Goal: Entertainment & Leisure: Browse casually

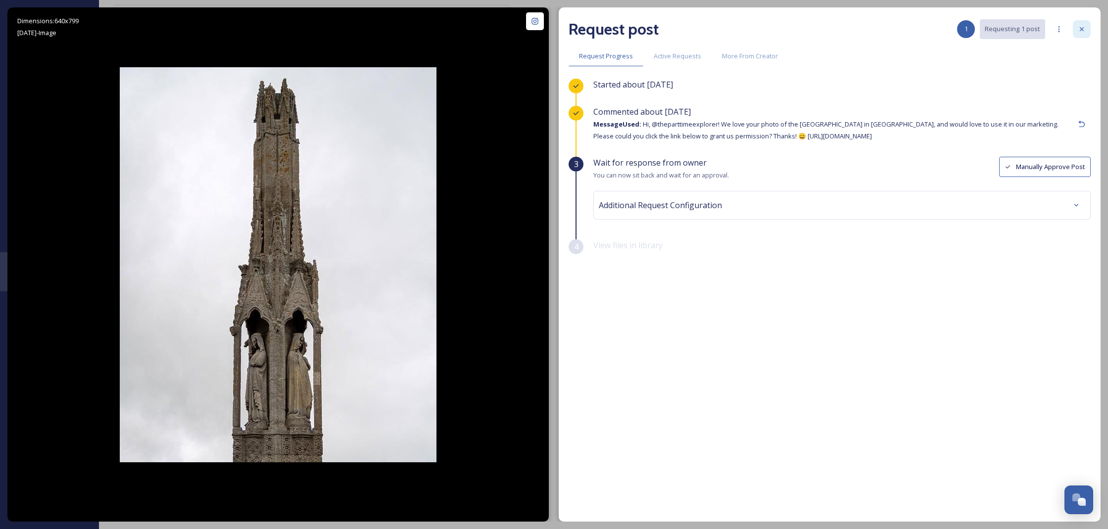
click at [1084, 29] on icon at bounding box center [1082, 29] width 8 height 8
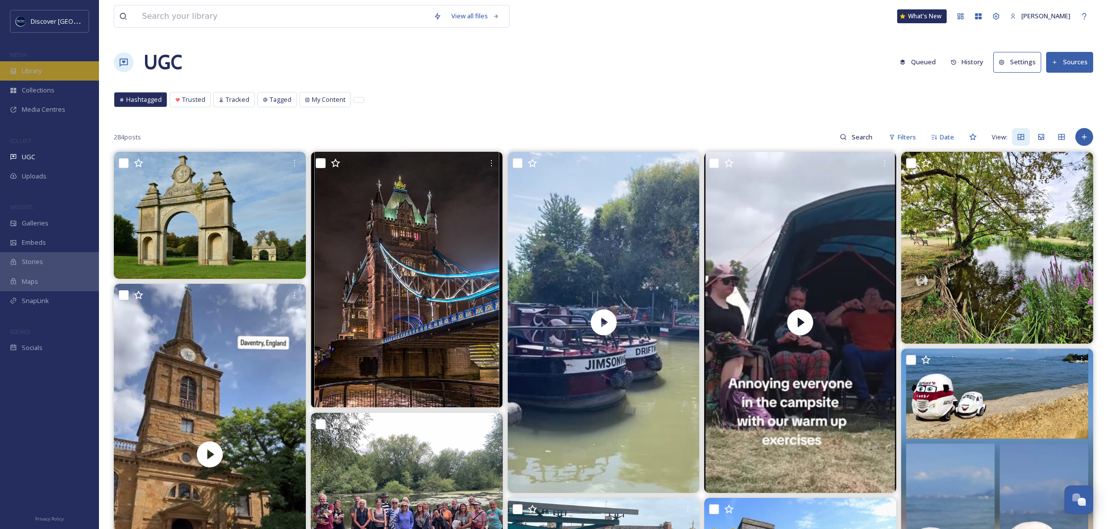
click at [36, 72] on span "Library" at bounding box center [32, 70] width 20 height 9
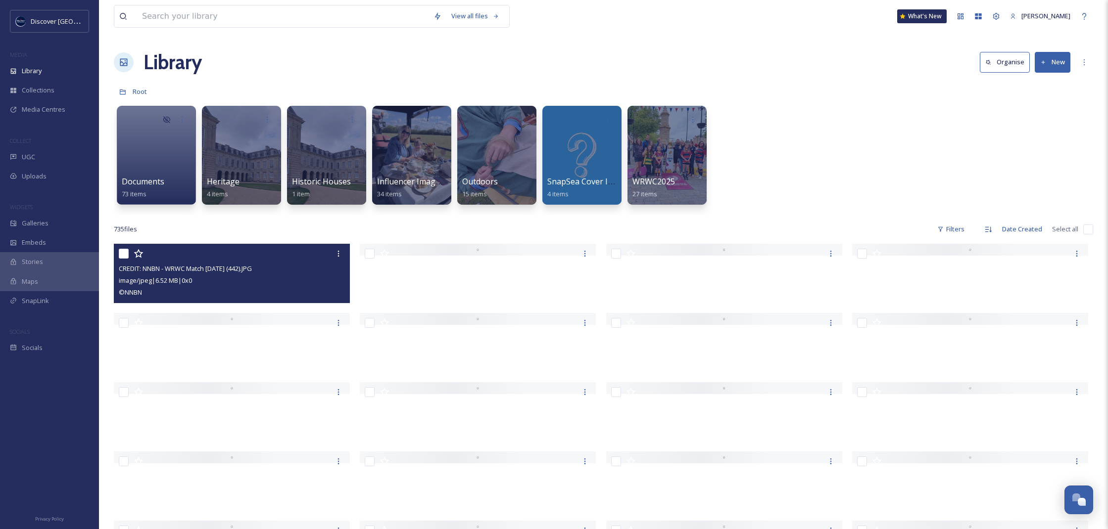
click at [287, 293] on div "© NNBN" at bounding box center [233, 292] width 229 height 12
click at [287, 256] on div at bounding box center [232, 250] width 236 height 12
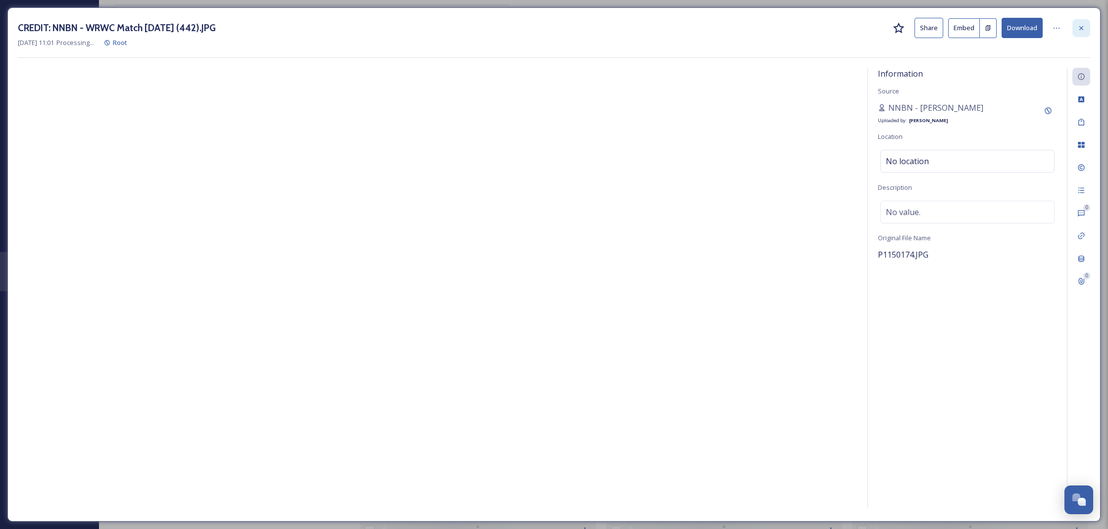
click at [1082, 23] on div at bounding box center [1081, 28] width 18 height 18
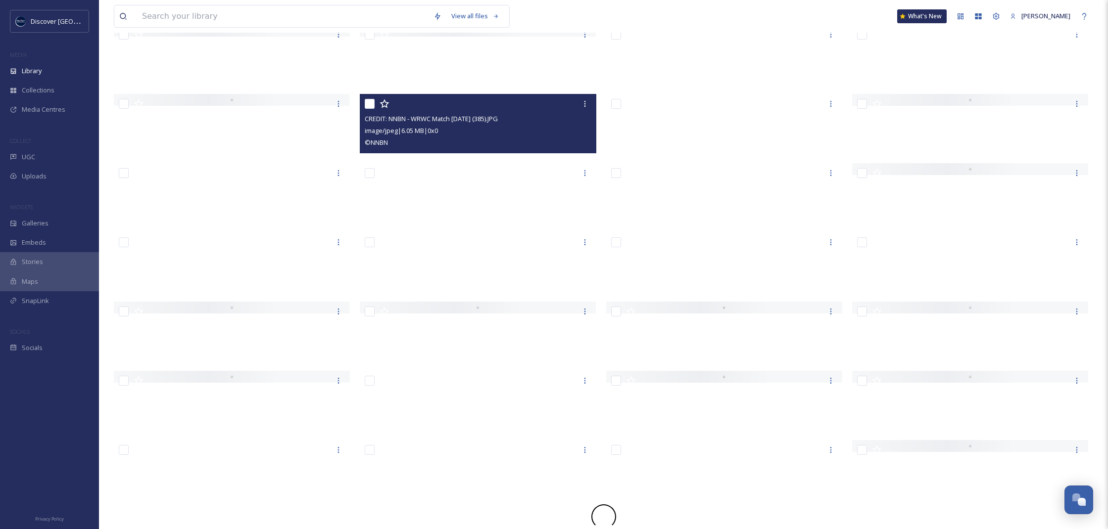
scroll to position [4476, 0]
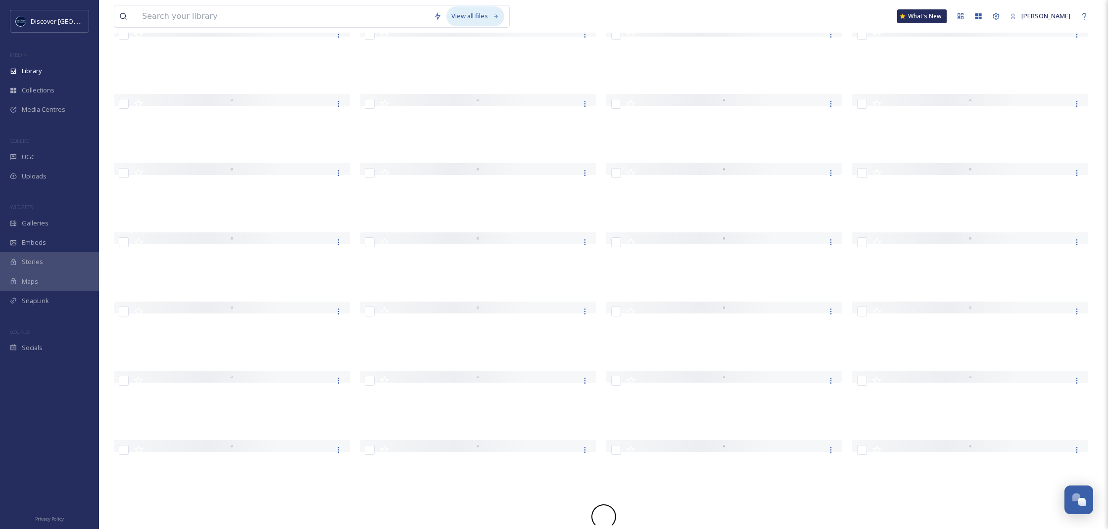
click at [467, 19] on div "View all files" at bounding box center [475, 15] width 58 height 19
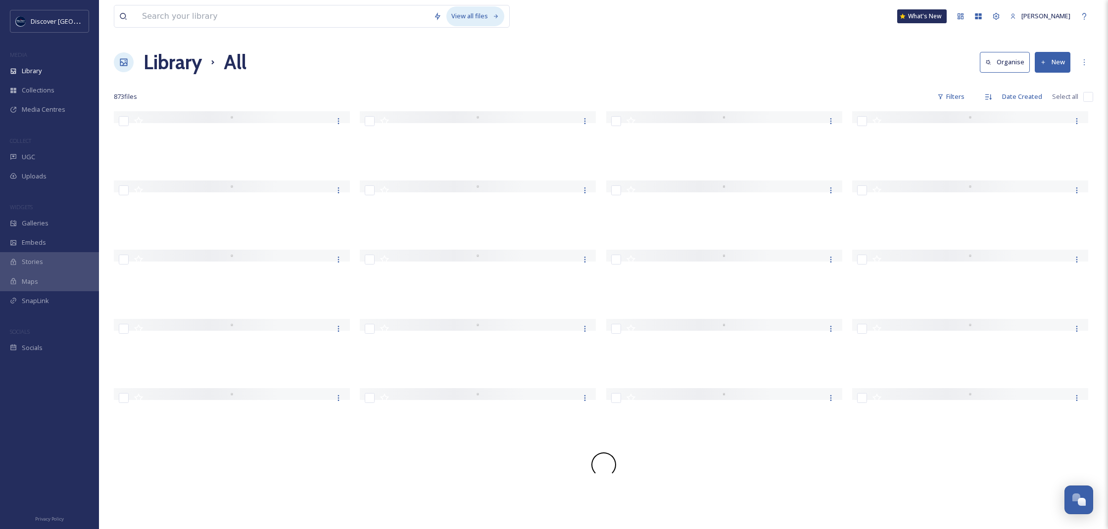
click at [487, 12] on div "View all files" at bounding box center [475, 15] width 58 height 19
click at [21, 165] on div "UGC" at bounding box center [49, 156] width 99 height 19
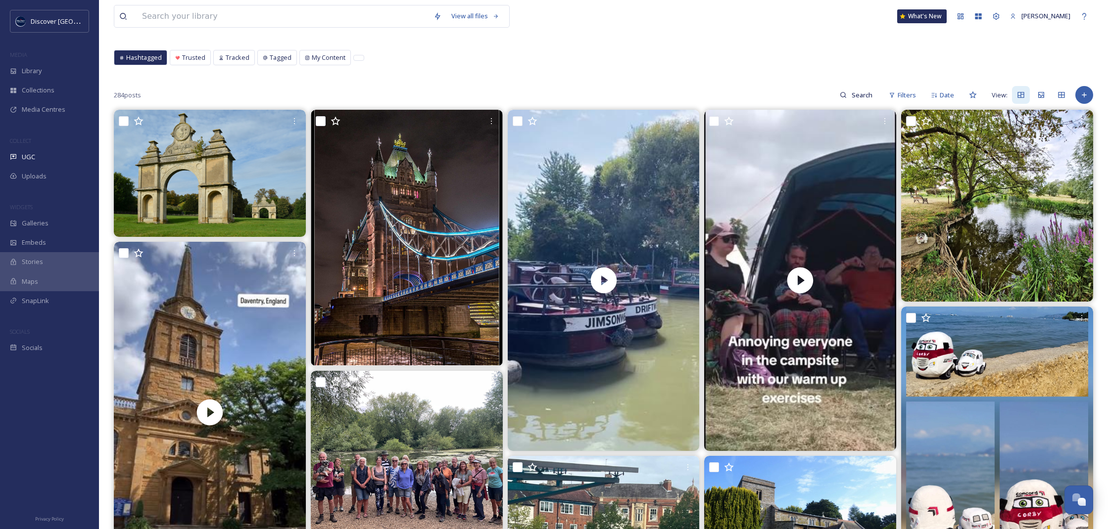
scroll to position [57, 0]
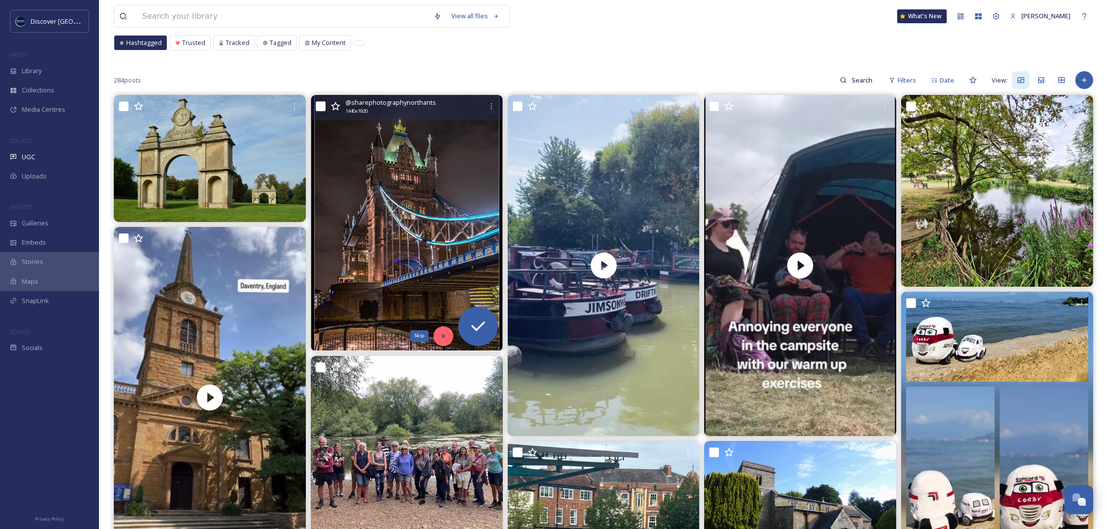
click at [438, 332] on div "Skip" at bounding box center [443, 337] width 20 height 20
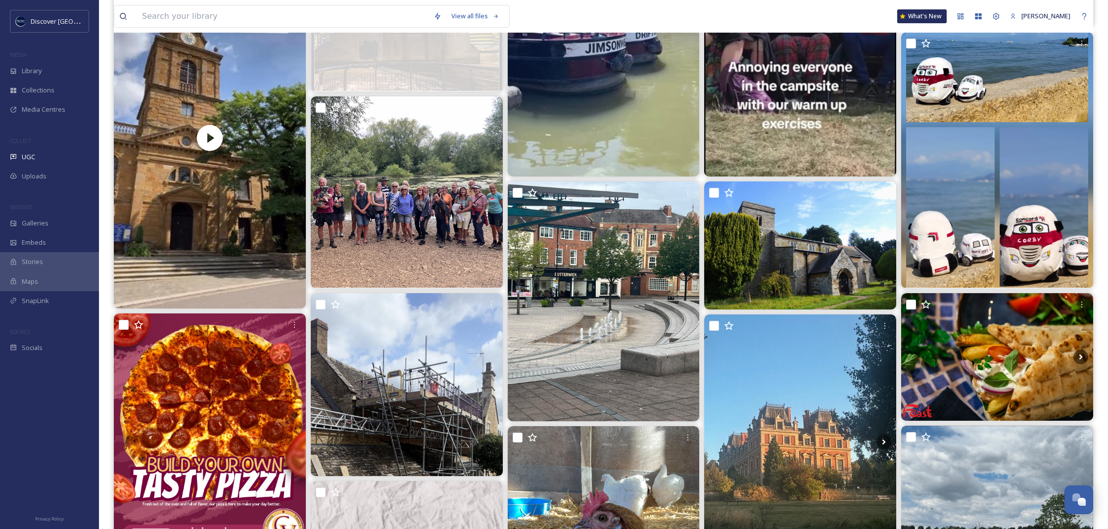
scroll to position [340, 0]
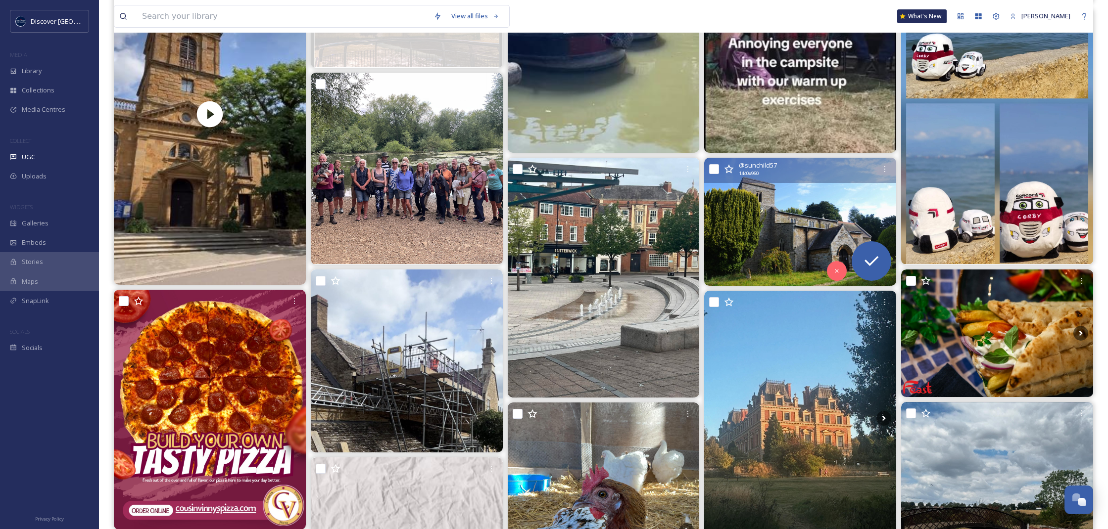
click at [782, 269] on img at bounding box center [800, 222] width 192 height 128
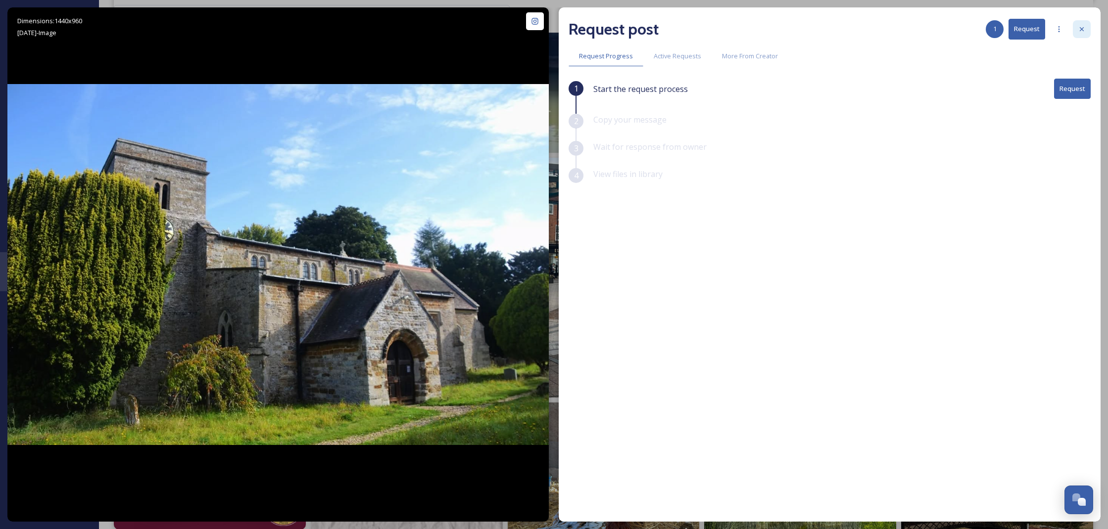
click at [1088, 28] on div at bounding box center [1082, 29] width 18 height 18
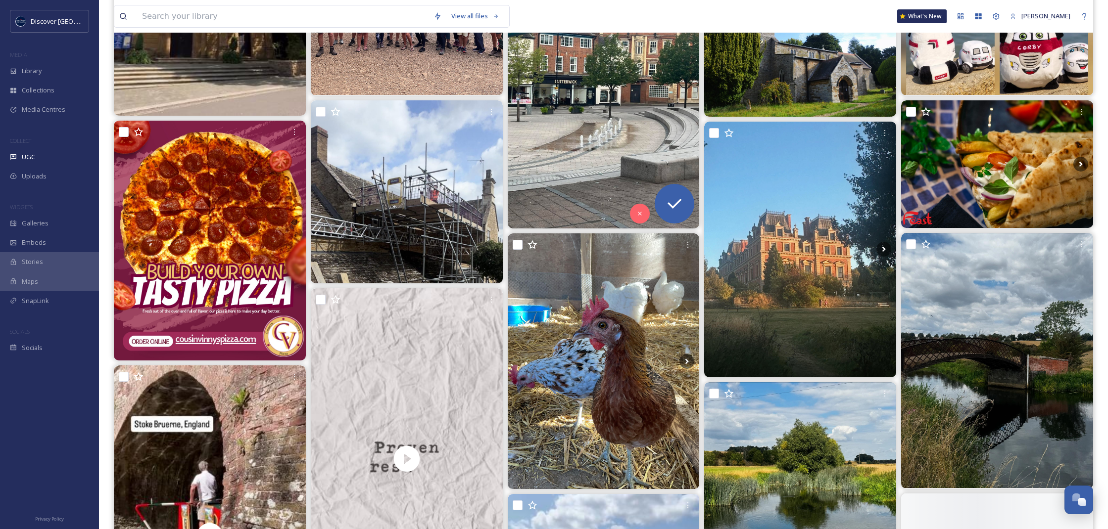
scroll to position [551, 0]
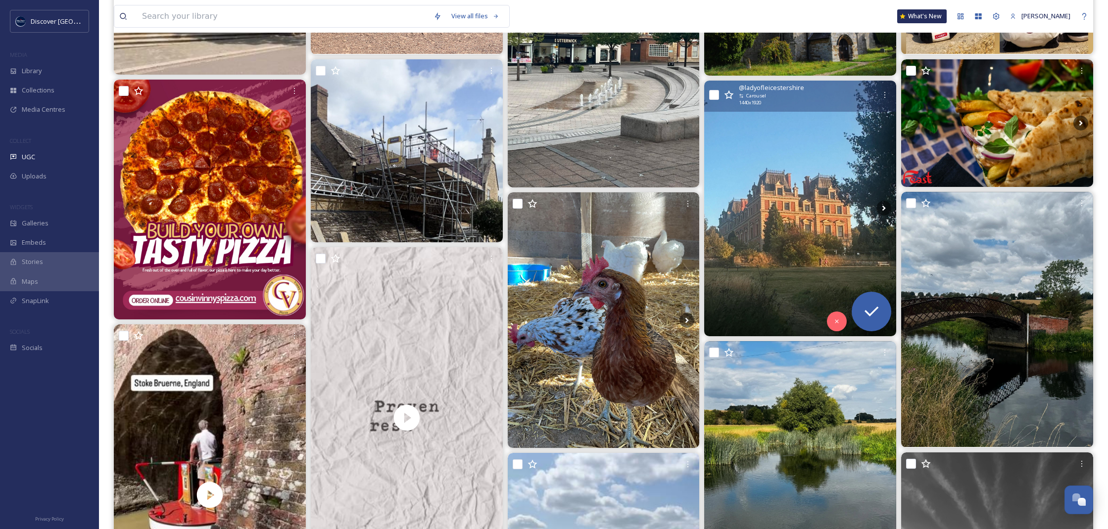
click at [720, 187] on img at bounding box center [800, 209] width 192 height 256
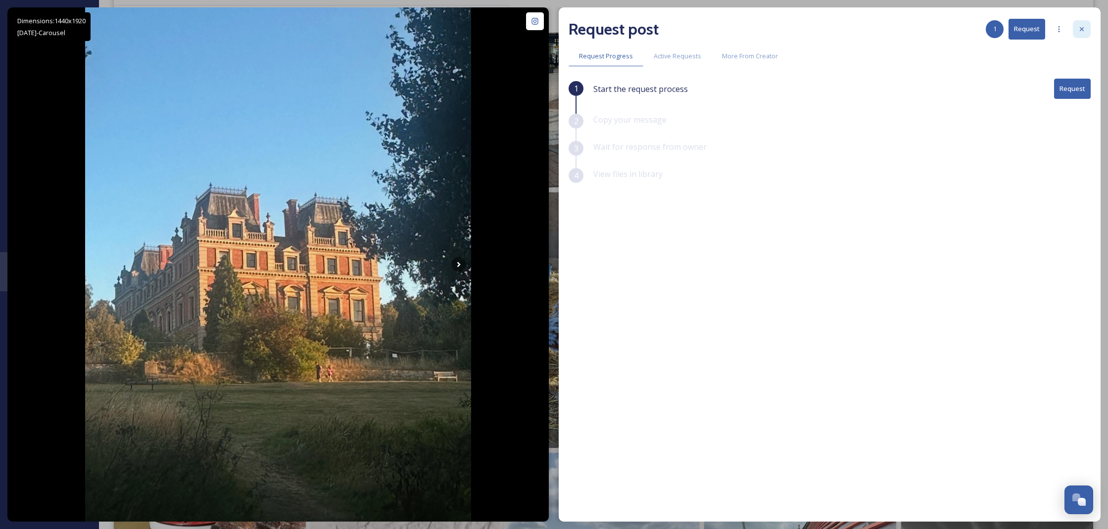
click at [1082, 34] on div at bounding box center [1082, 29] width 18 height 18
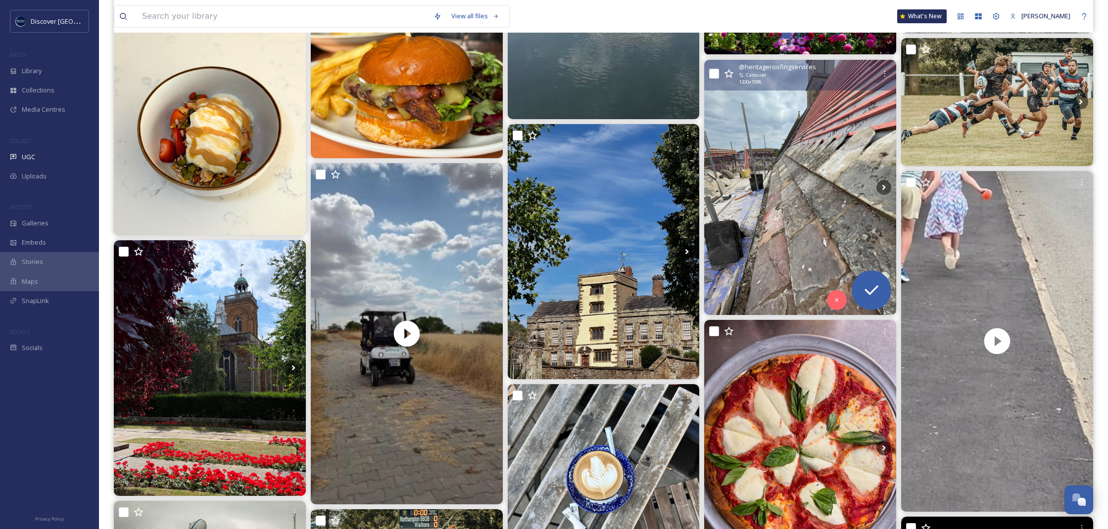
scroll to position [1242, 0]
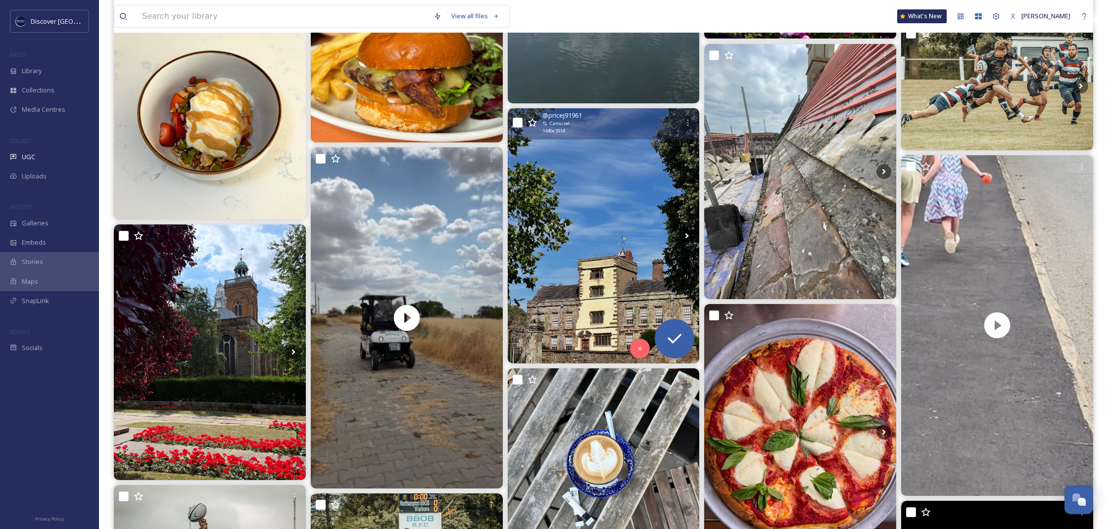
click at [550, 249] on img at bounding box center [604, 235] width 192 height 255
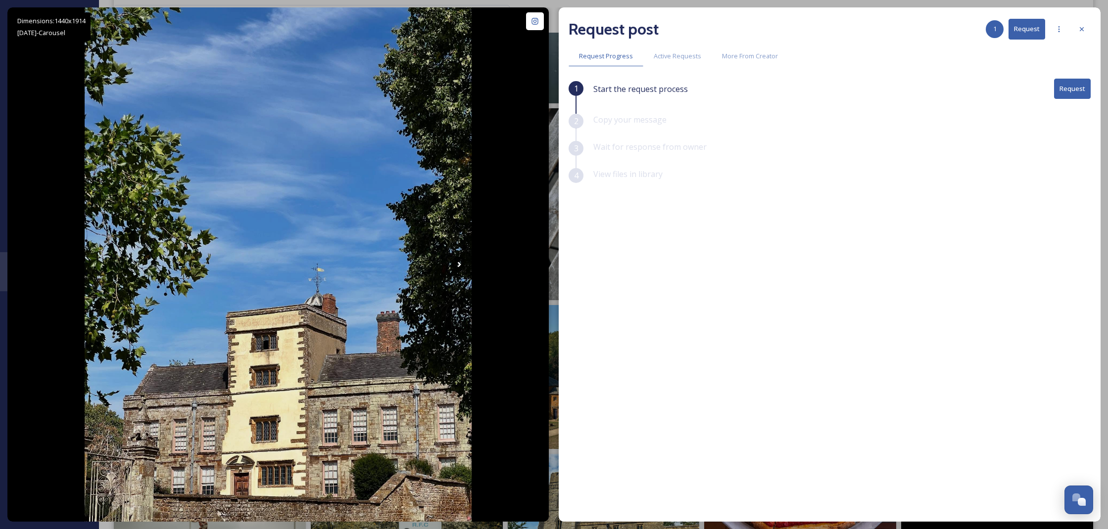
click at [1090, 28] on div at bounding box center [1082, 29] width 18 height 18
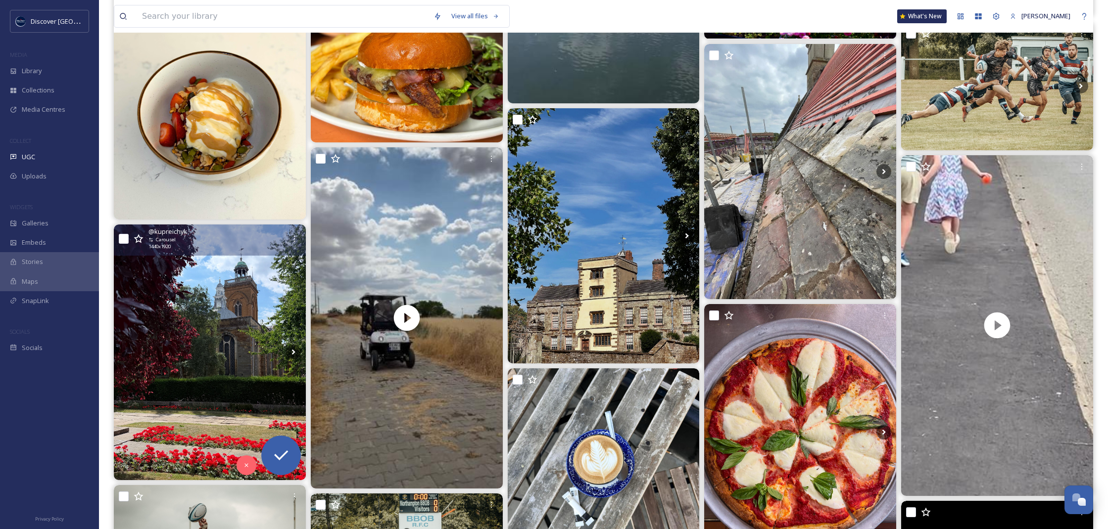
click at [248, 282] on img at bounding box center [210, 353] width 192 height 256
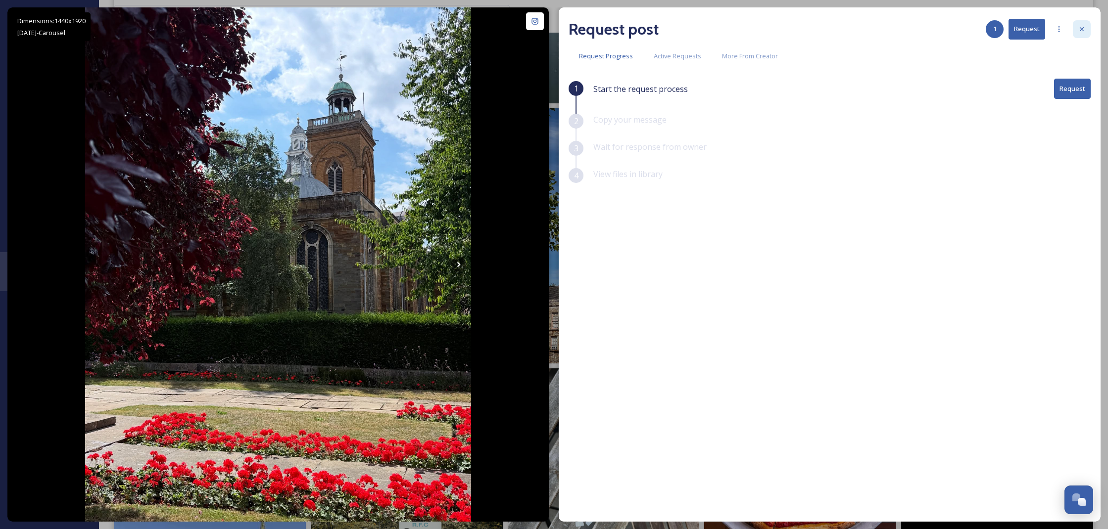
drag, startPoint x: 1072, startPoint y: 34, endPoint x: 1078, endPoint y: 33, distance: 6.0
click at [1072, 34] on div "Request post 1 Request" at bounding box center [829, 29] width 522 height 24
click at [1078, 33] on div at bounding box center [1082, 29] width 18 height 18
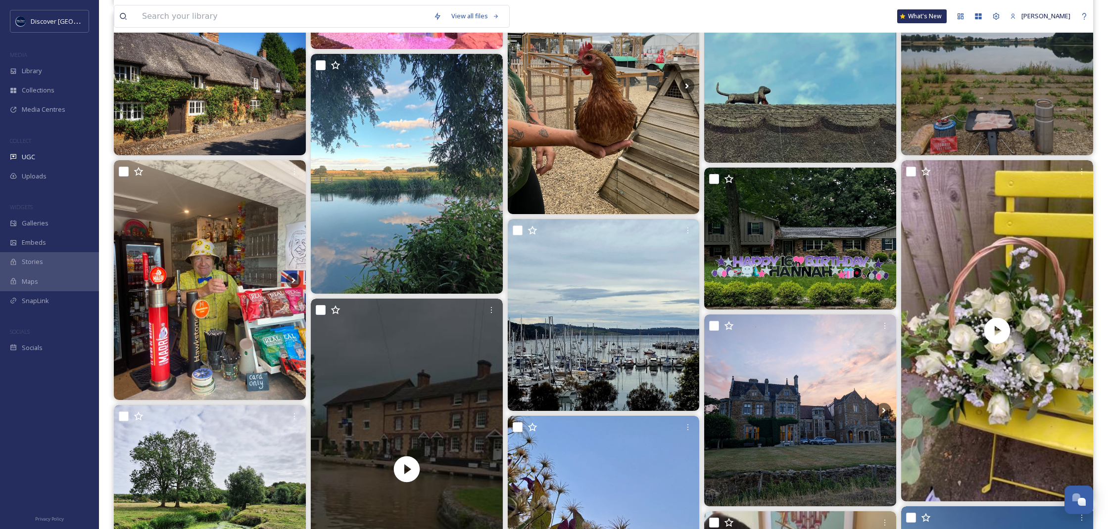
scroll to position [2935, 0]
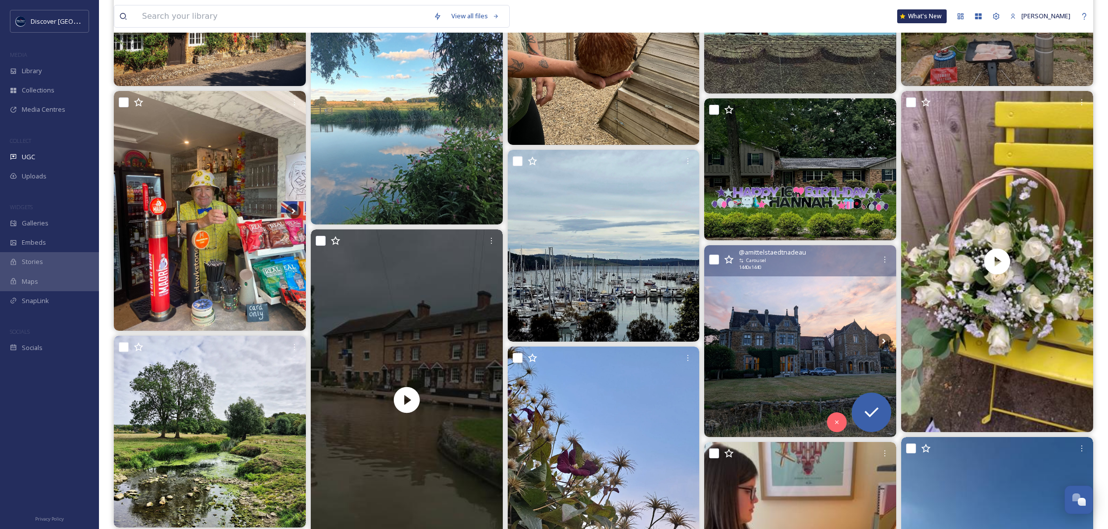
click at [759, 296] on img at bounding box center [800, 341] width 192 height 192
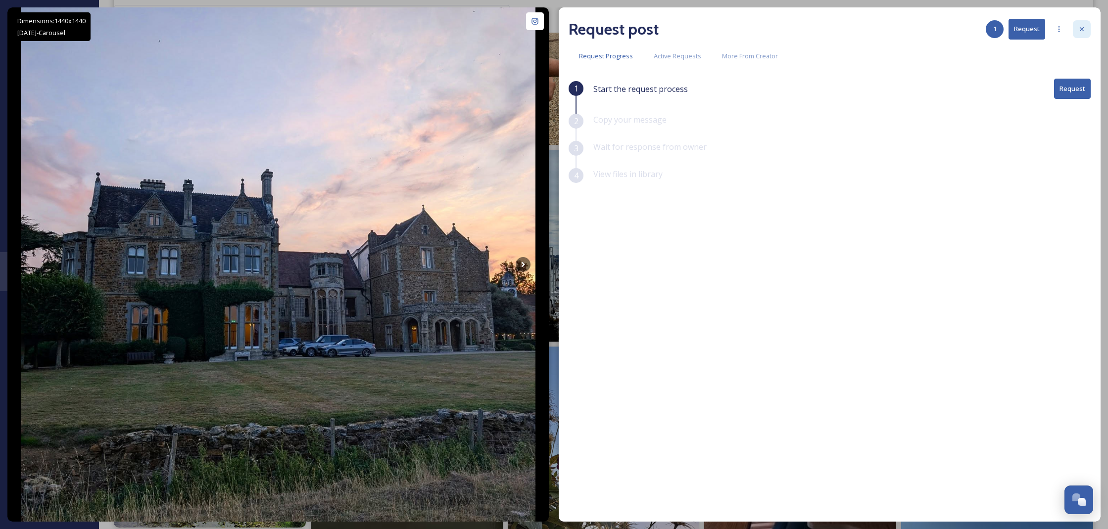
click at [1082, 34] on div at bounding box center [1082, 29] width 18 height 18
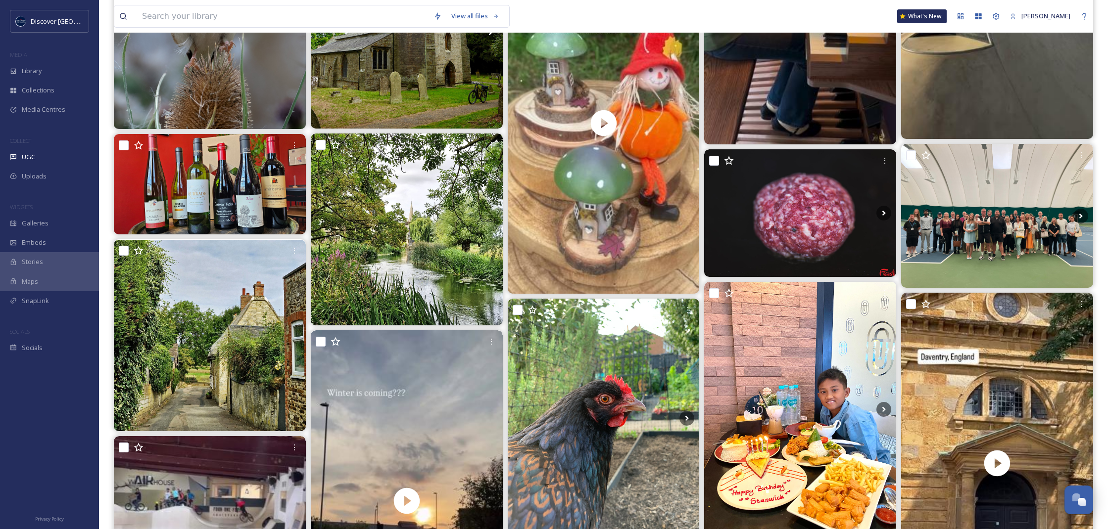
scroll to position [3608, 0]
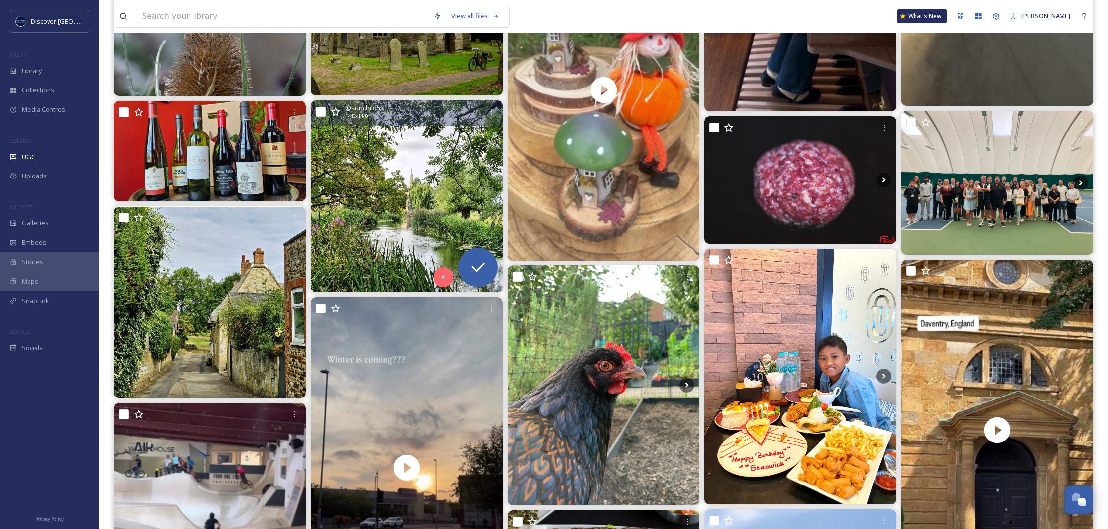
click at [437, 175] on img at bounding box center [407, 196] width 192 height 192
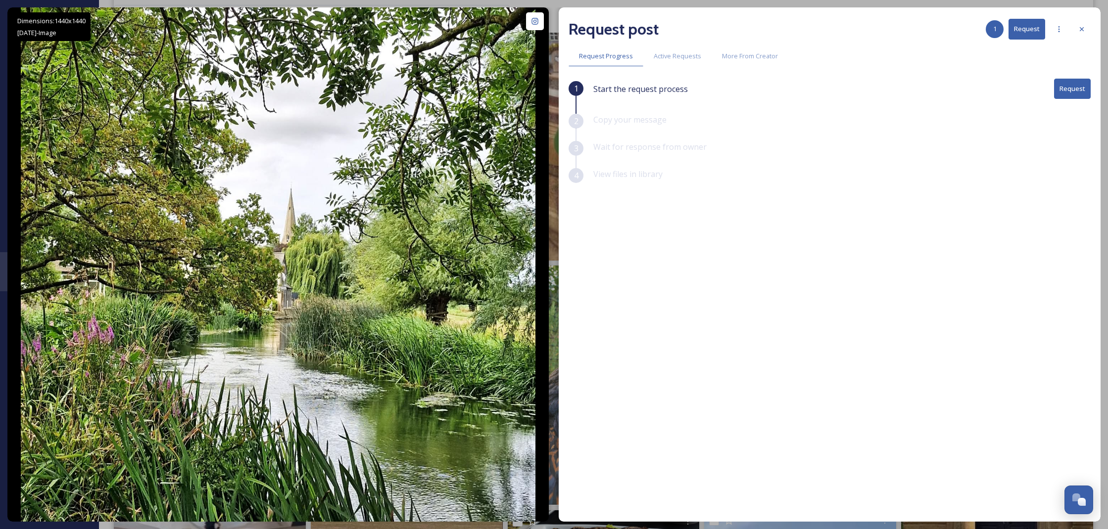
click at [1073, 24] on div at bounding box center [1082, 29] width 18 height 18
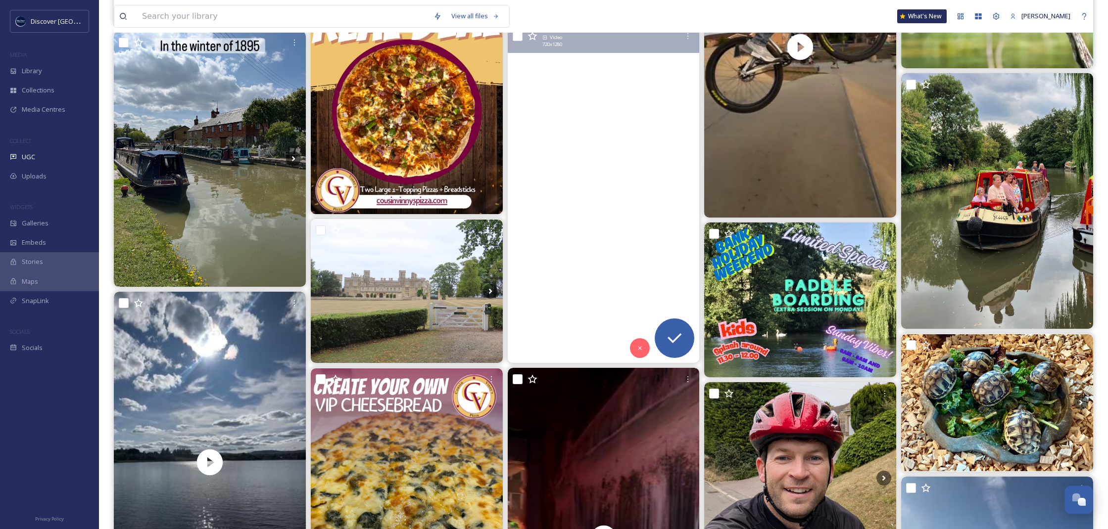
scroll to position [4591, 0]
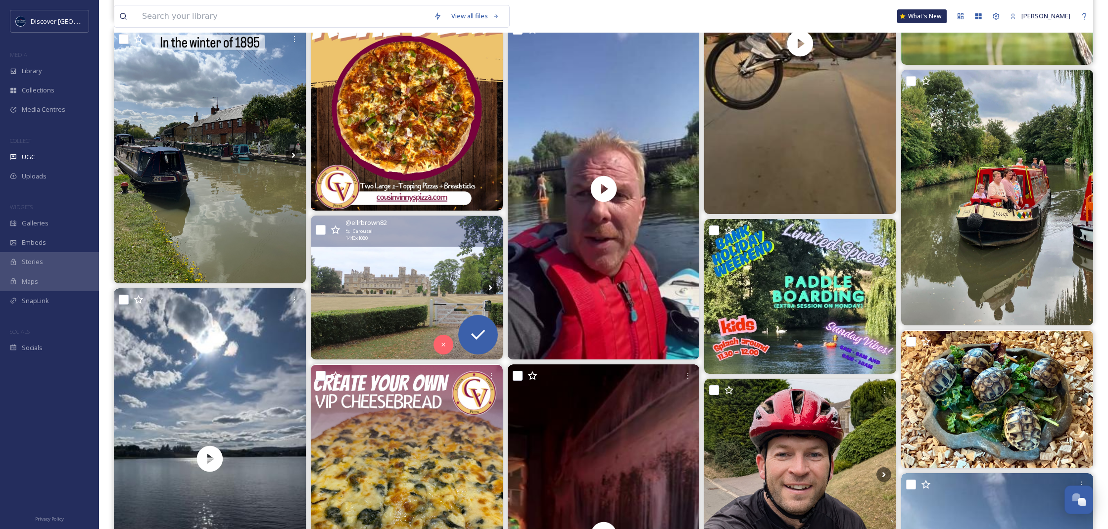
click at [467, 254] on img at bounding box center [407, 288] width 192 height 144
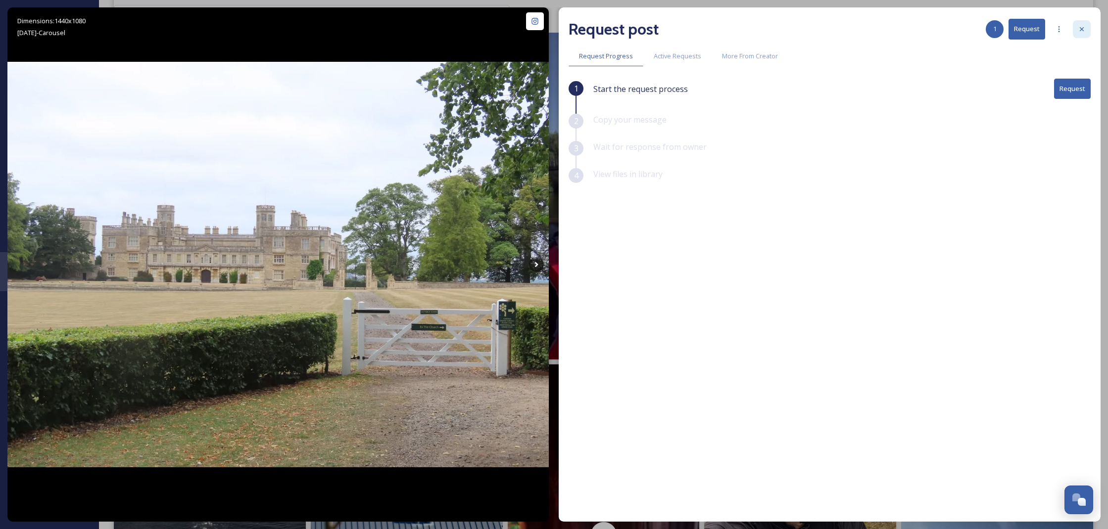
click at [1086, 33] on div at bounding box center [1082, 29] width 18 height 18
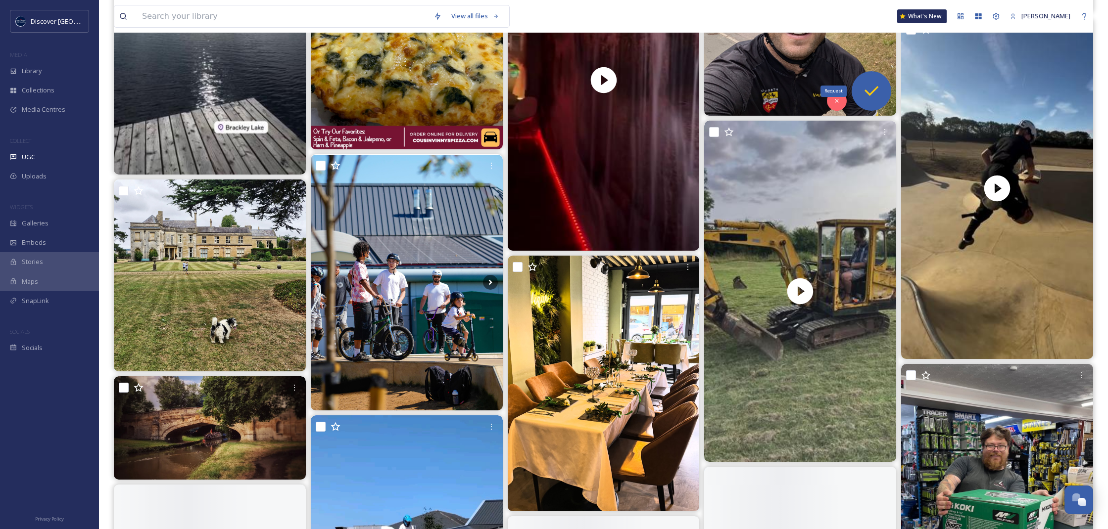
scroll to position [5085, 0]
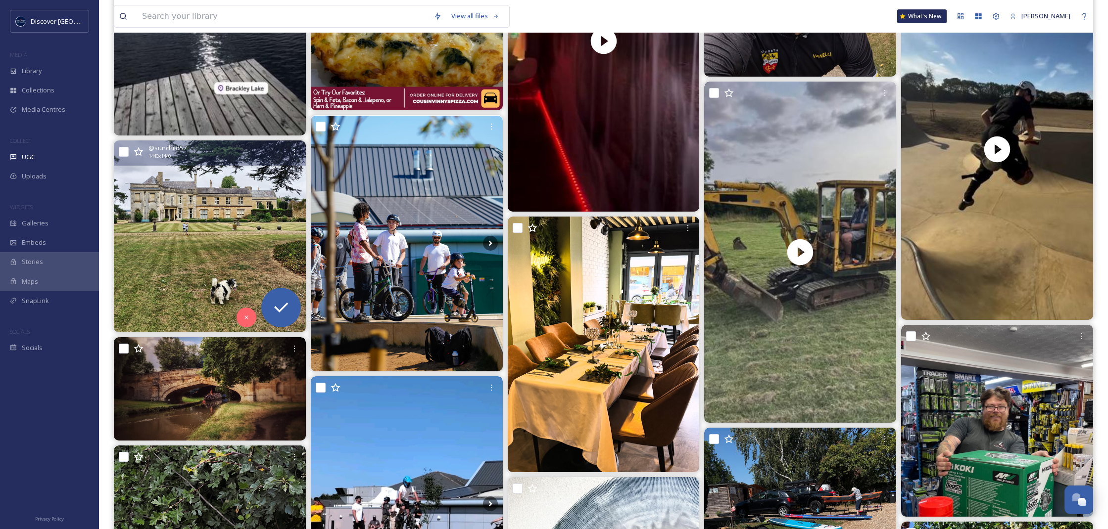
click at [199, 230] on img at bounding box center [210, 237] width 192 height 192
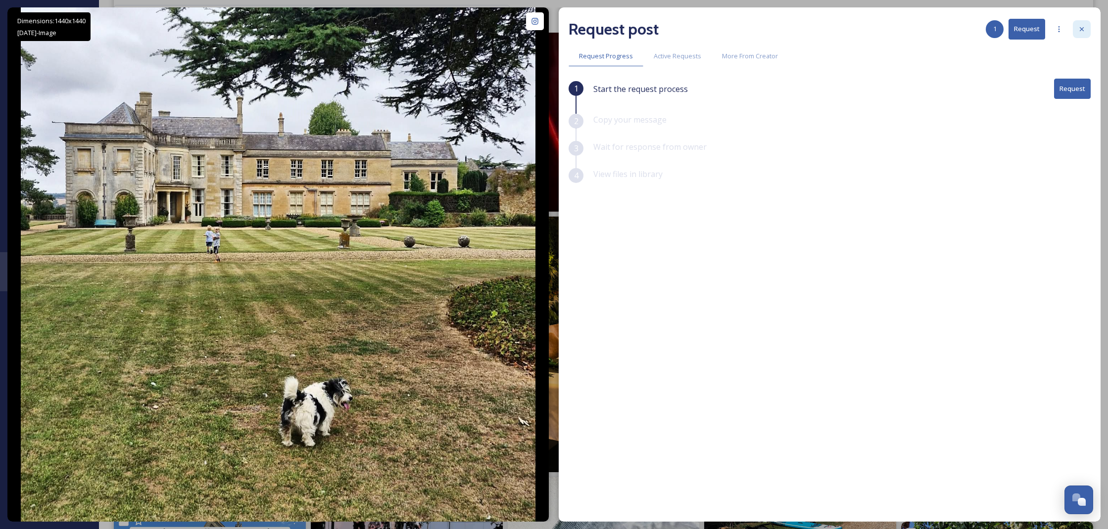
click at [1077, 29] on div at bounding box center [1082, 29] width 18 height 18
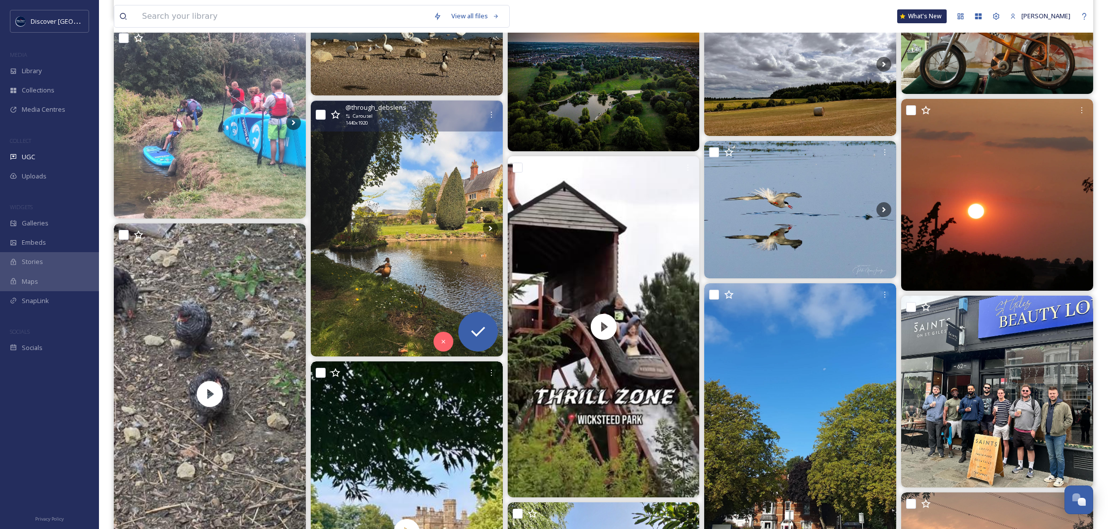
scroll to position [7136, 0]
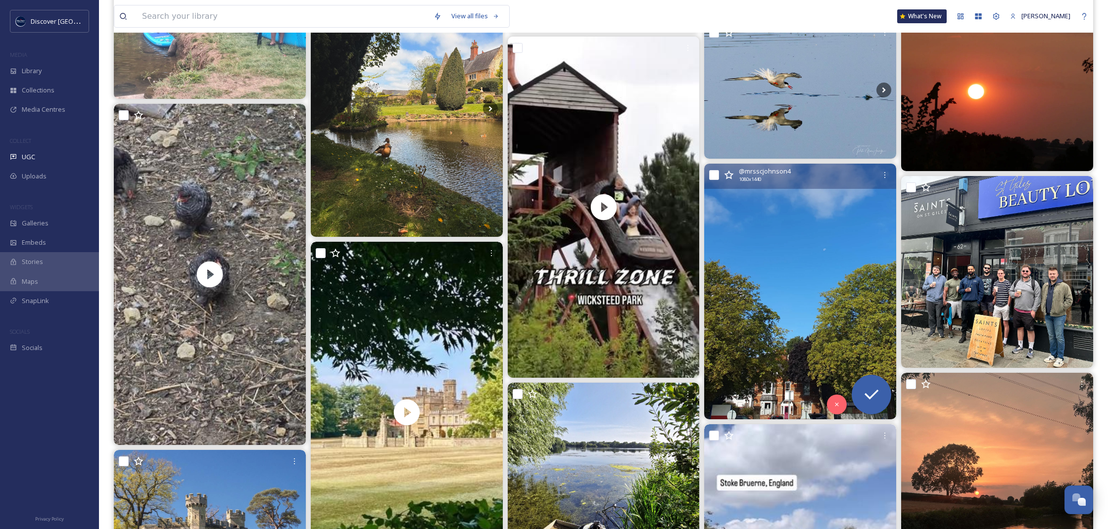
click at [732, 256] on img at bounding box center [800, 292] width 192 height 256
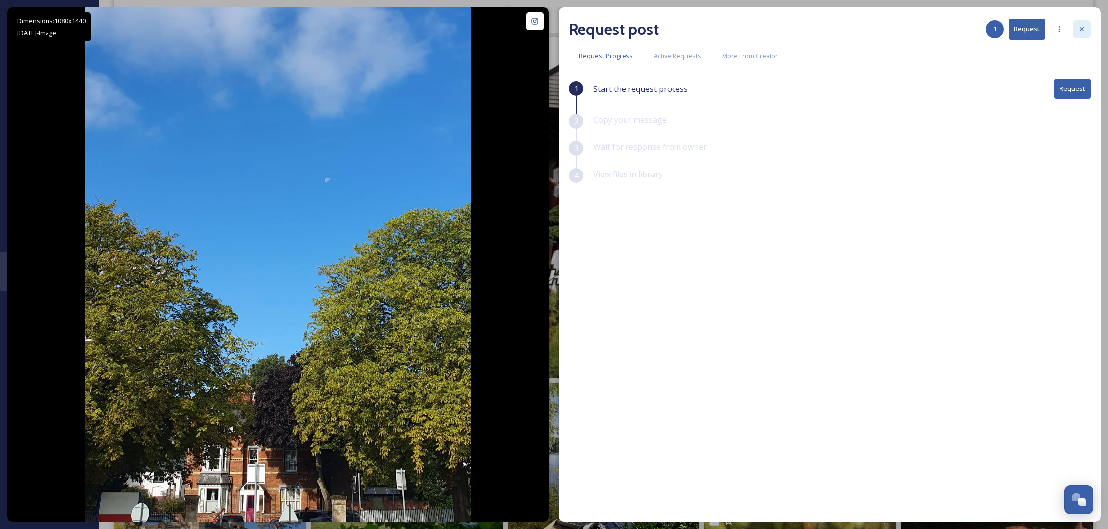
click at [1083, 29] on icon at bounding box center [1082, 29] width 8 height 8
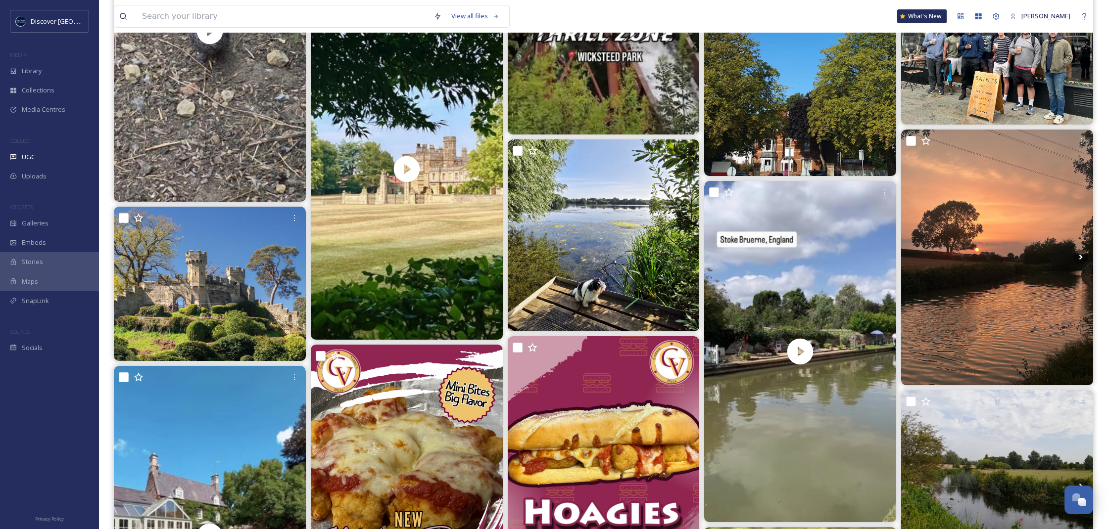
scroll to position [7407, 0]
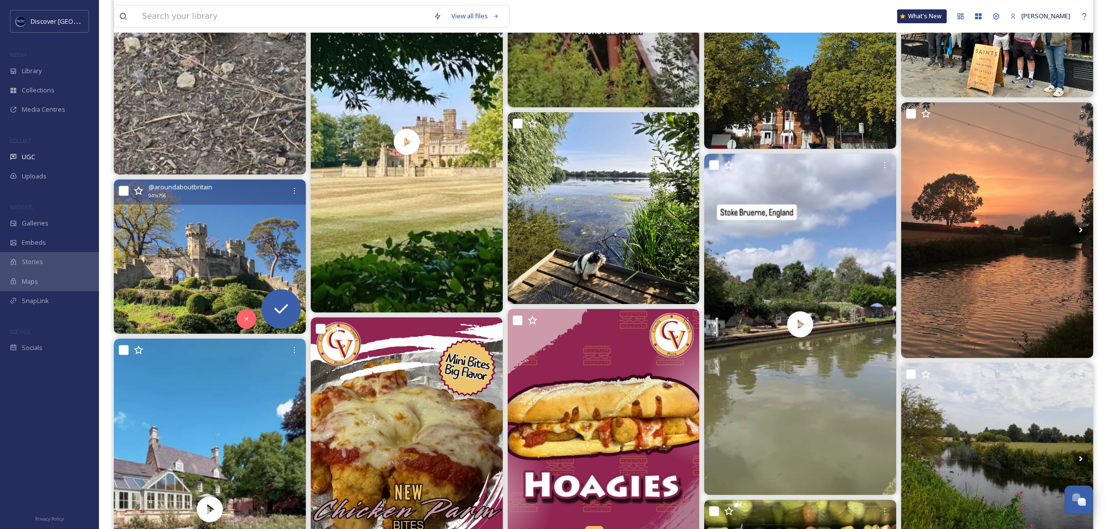
click at [230, 252] on img at bounding box center [210, 257] width 192 height 154
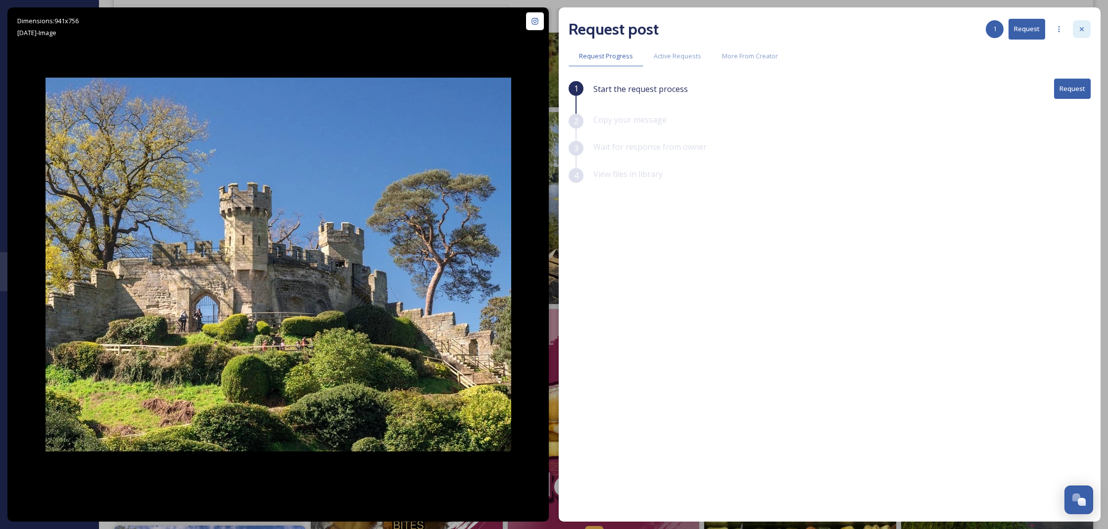
click at [1077, 28] on div at bounding box center [1082, 29] width 18 height 18
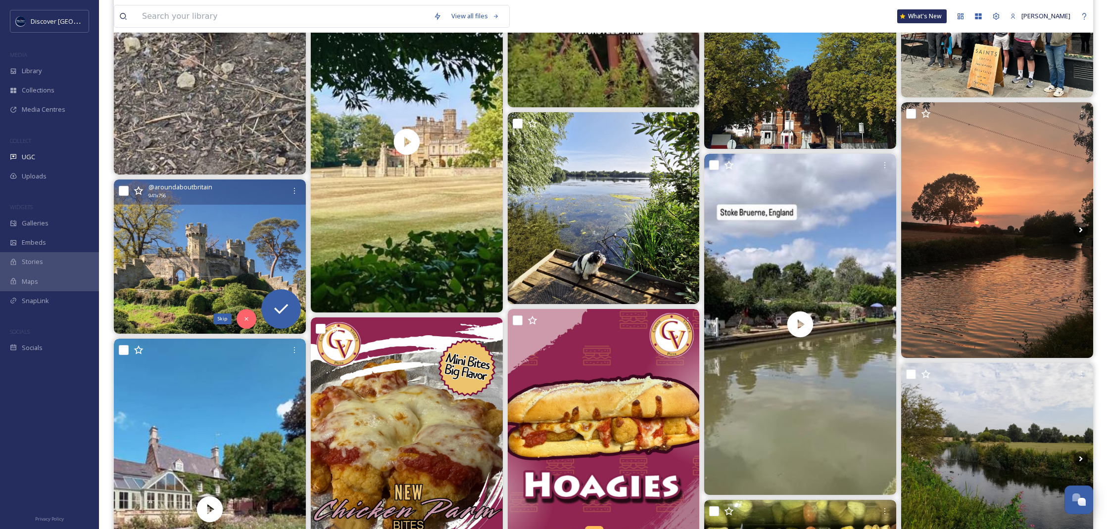
drag, startPoint x: 249, startPoint y: 324, endPoint x: 272, endPoint y: 329, distance: 23.8
click at [249, 324] on div "Skip" at bounding box center [246, 319] width 20 height 20
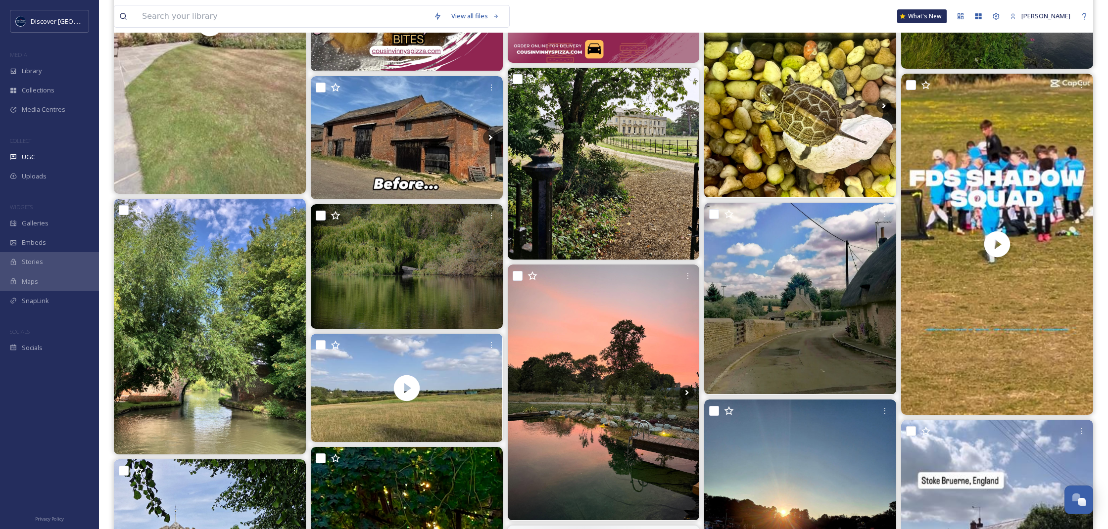
scroll to position [8051, 0]
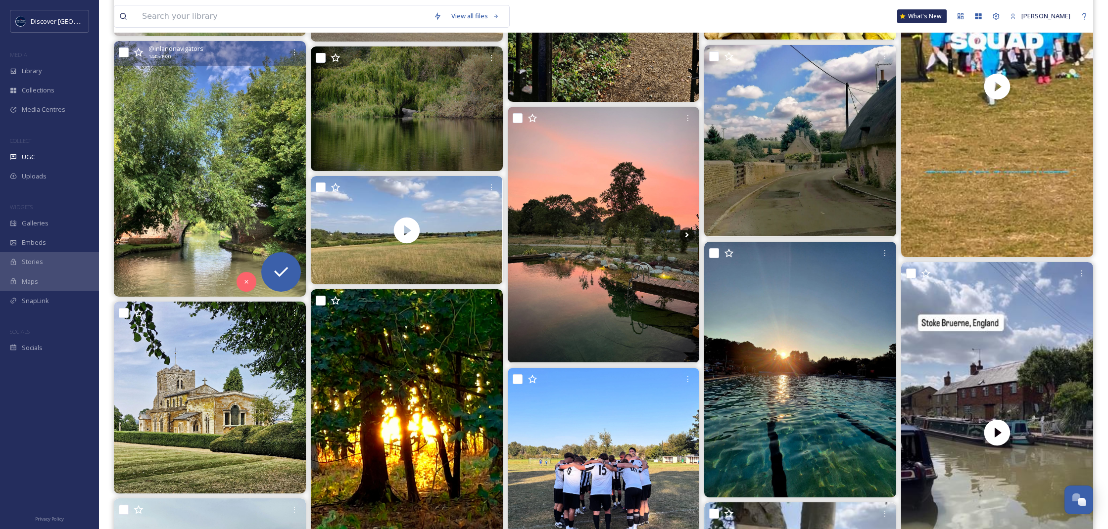
click at [183, 160] on img at bounding box center [210, 169] width 192 height 256
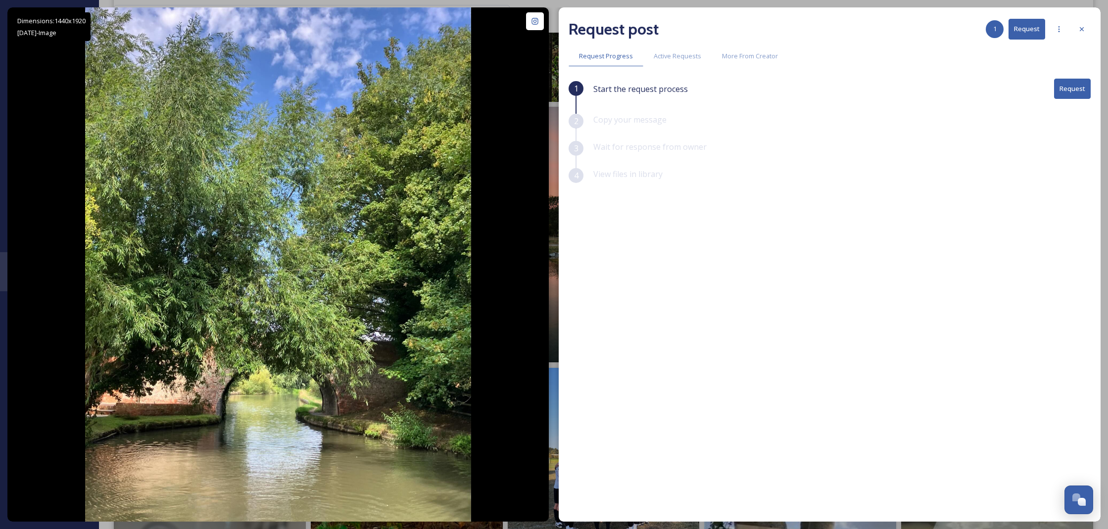
click at [1086, 25] on div at bounding box center [1082, 29] width 18 height 18
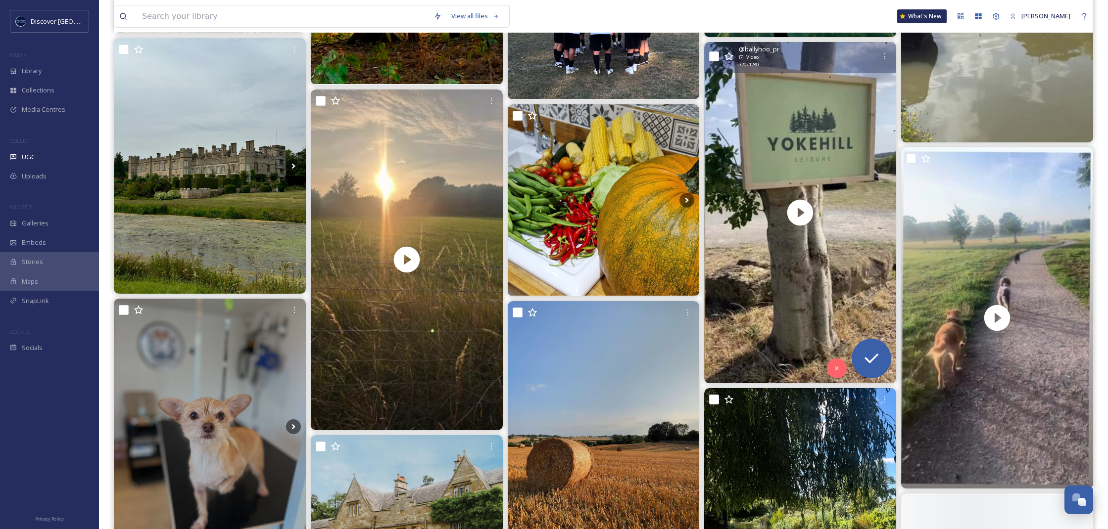
scroll to position [8594, 0]
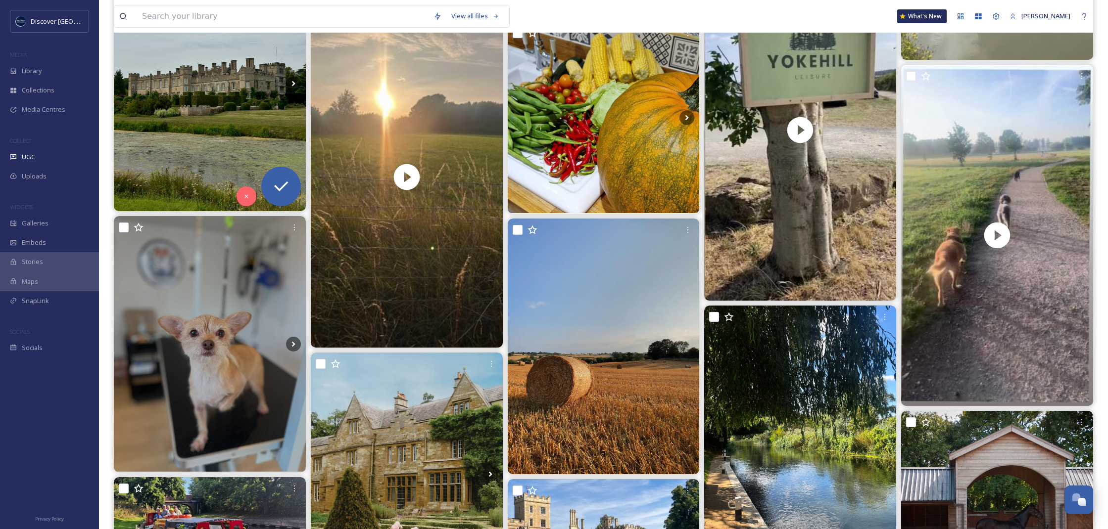
click at [246, 142] on img at bounding box center [210, 83] width 192 height 256
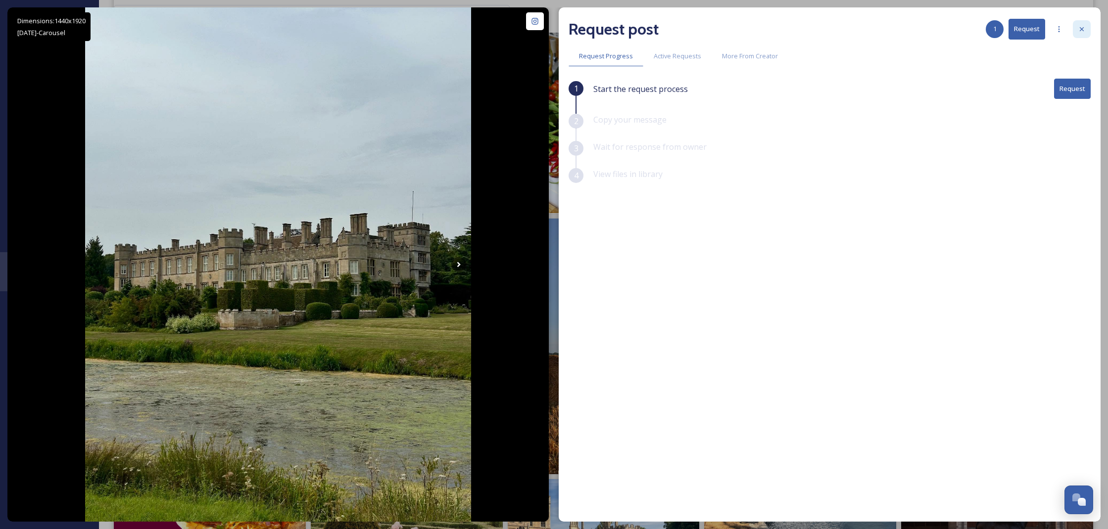
click at [1085, 31] on icon at bounding box center [1082, 29] width 8 height 8
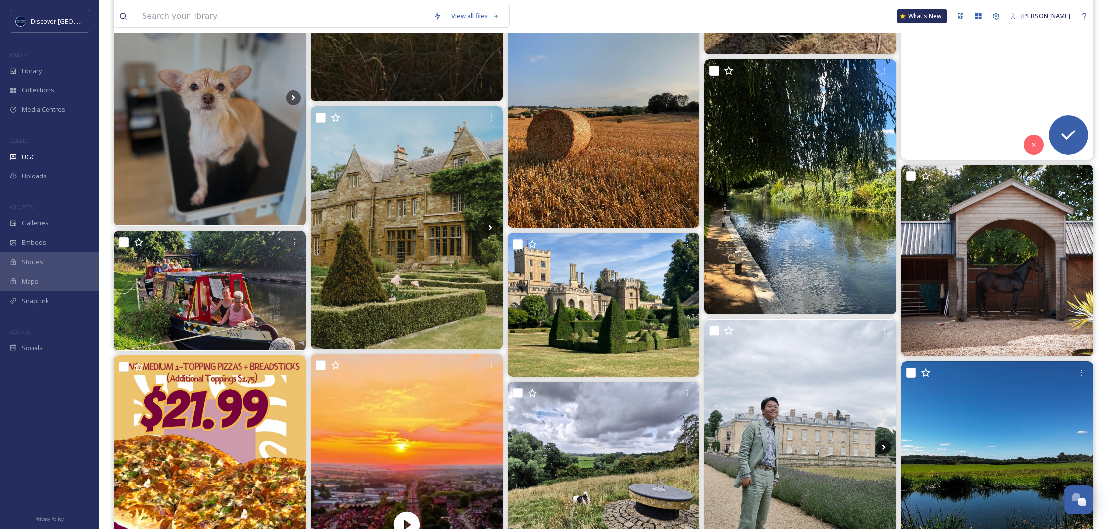
scroll to position [8888, 0]
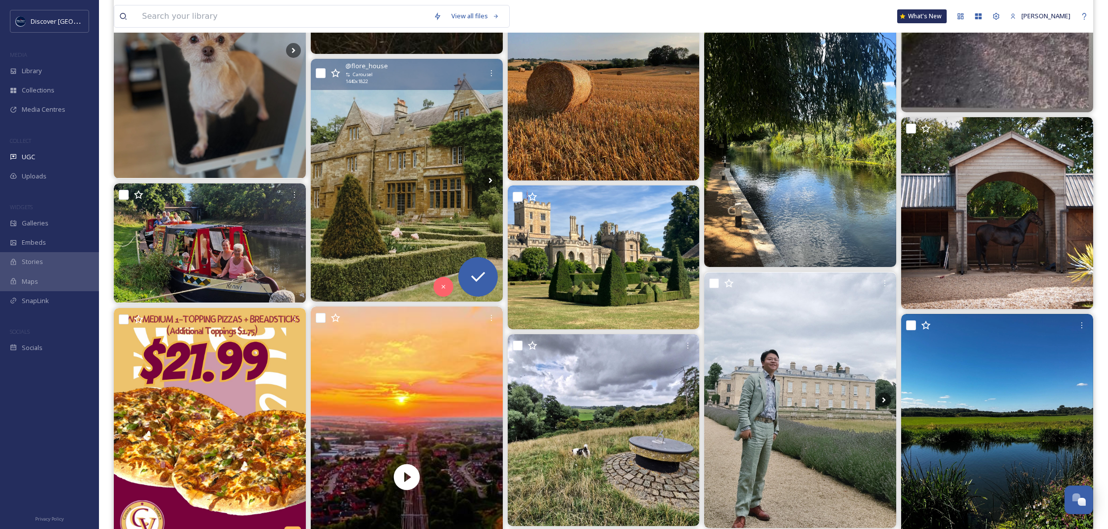
click at [388, 167] on img at bounding box center [407, 180] width 192 height 243
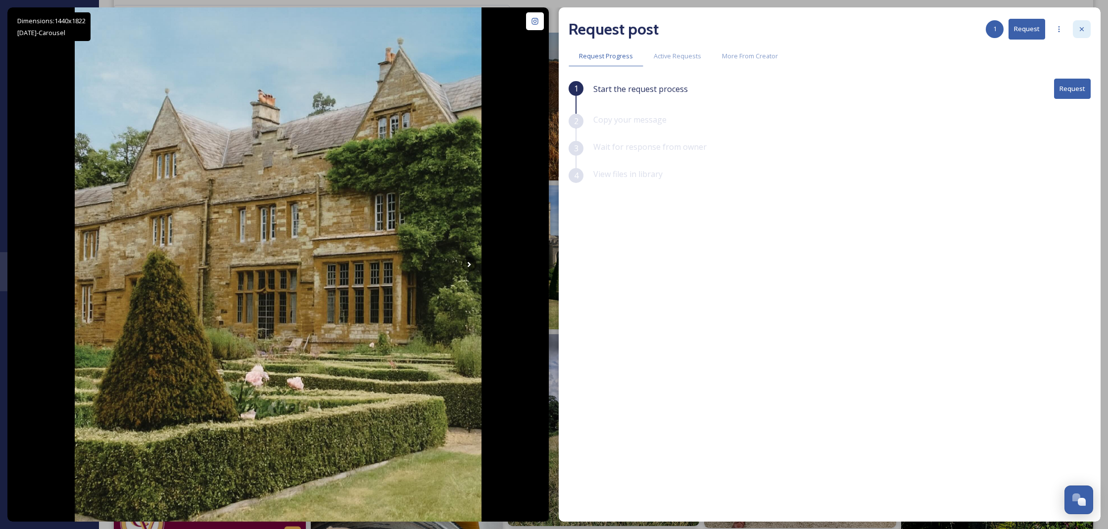
click at [1082, 31] on icon at bounding box center [1082, 29] width 8 height 8
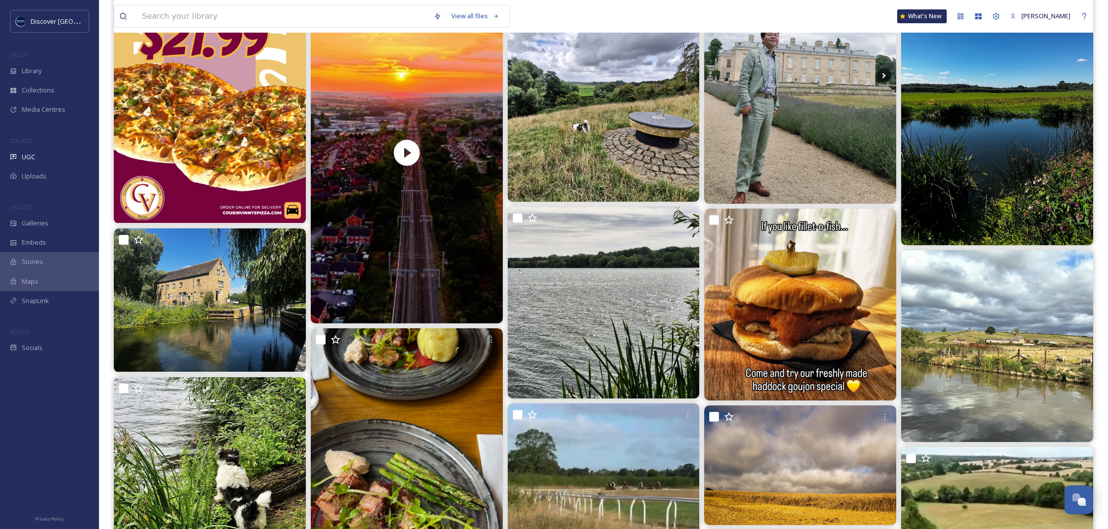
scroll to position [9223, 0]
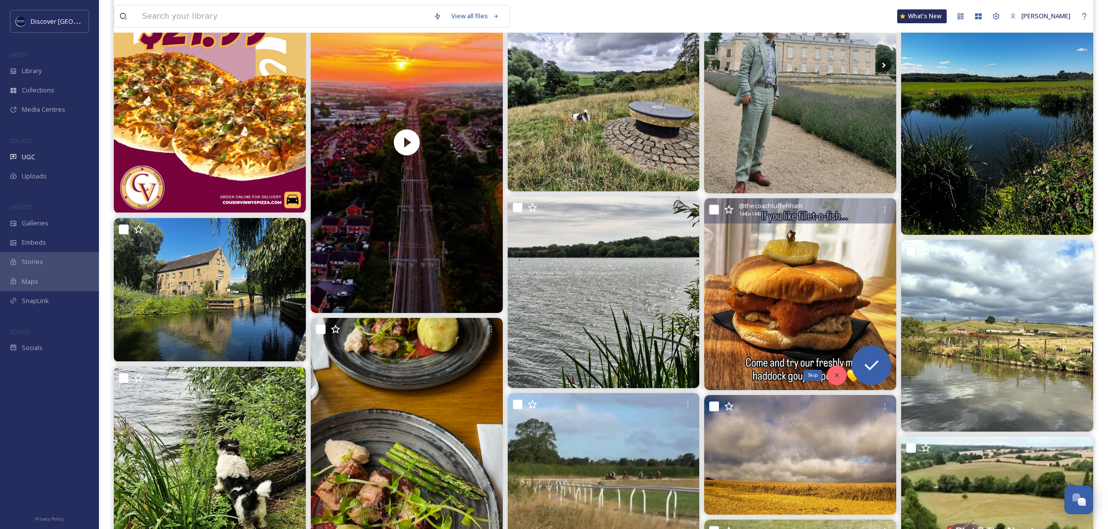
click at [836, 375] on icon at bounding box center [836, 375] width 3 height 3
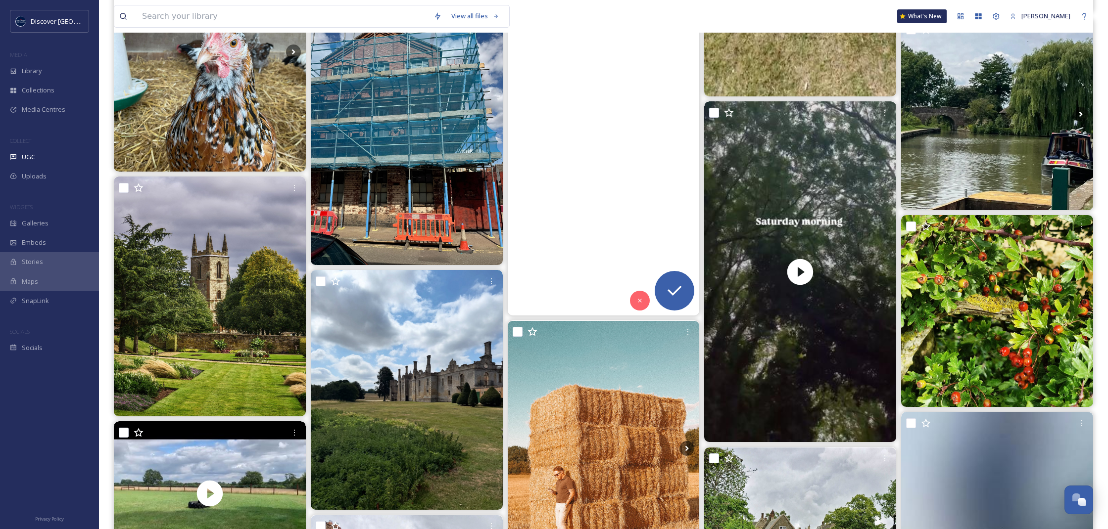
scroll to position [10043, 0]
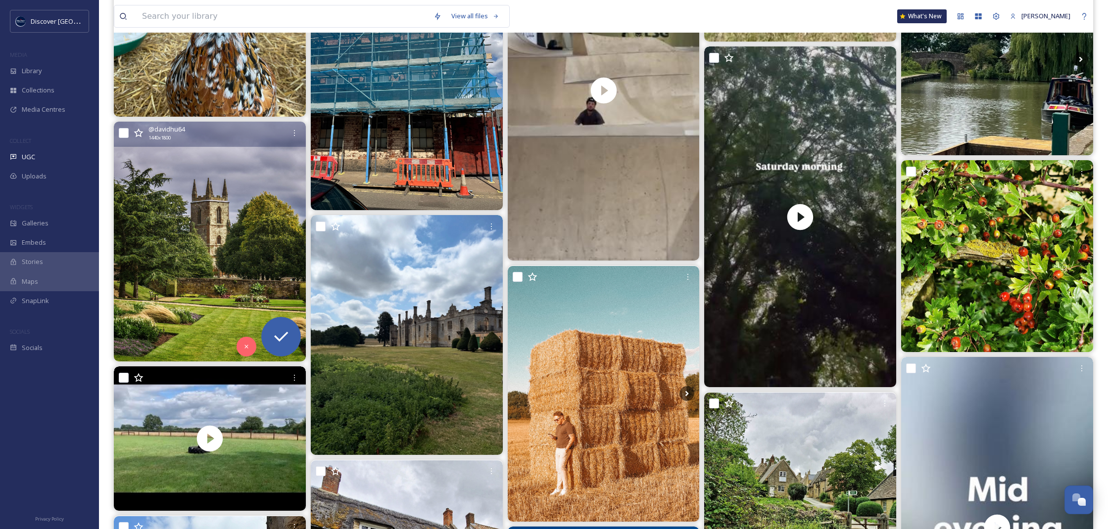
click at [230, 244] on img at bounding box center [210, 242] width 192 height 240
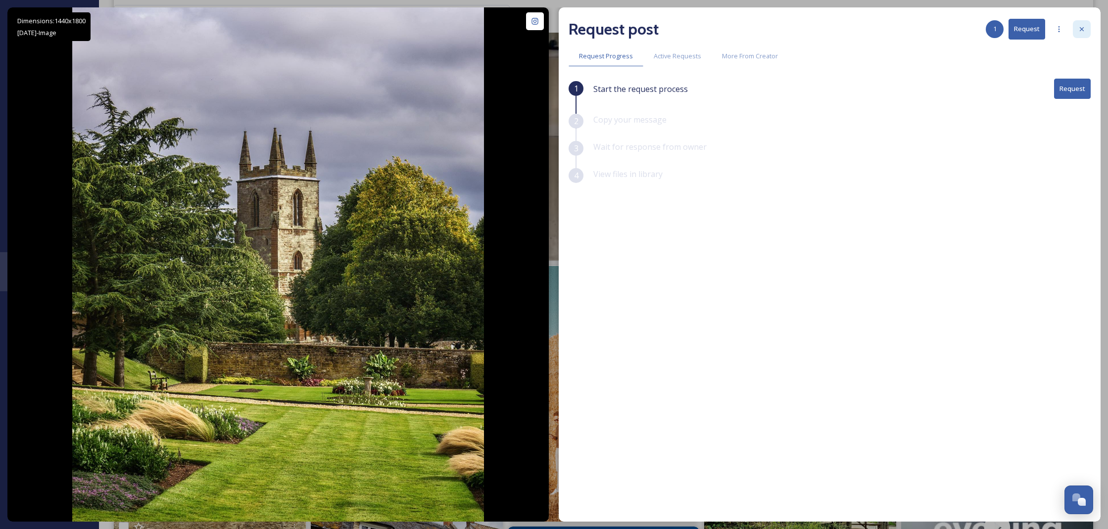
click at [1083, 30] on icon at bounding box center [1082, 29] width 8 height 8
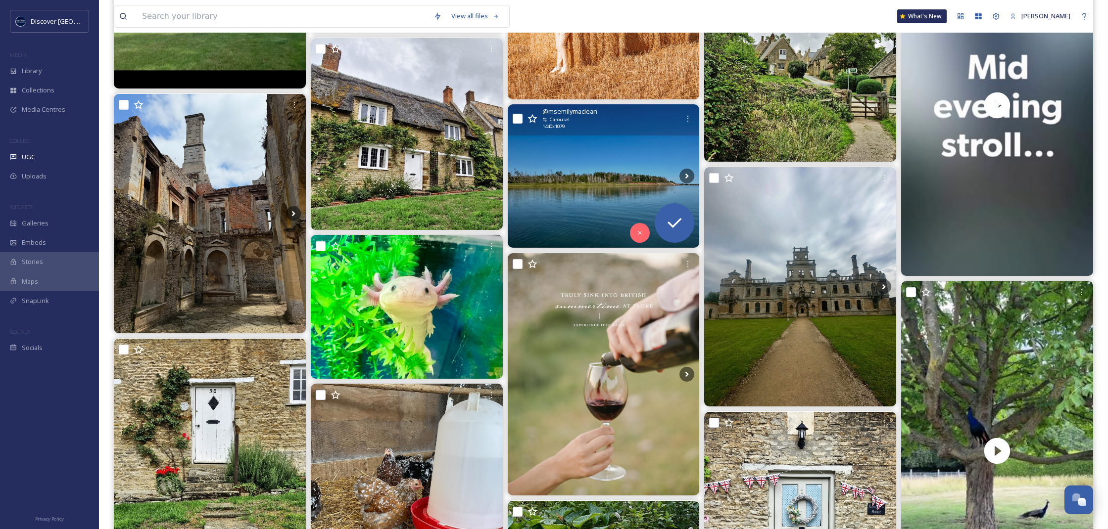
scroll to position [10466, 0]
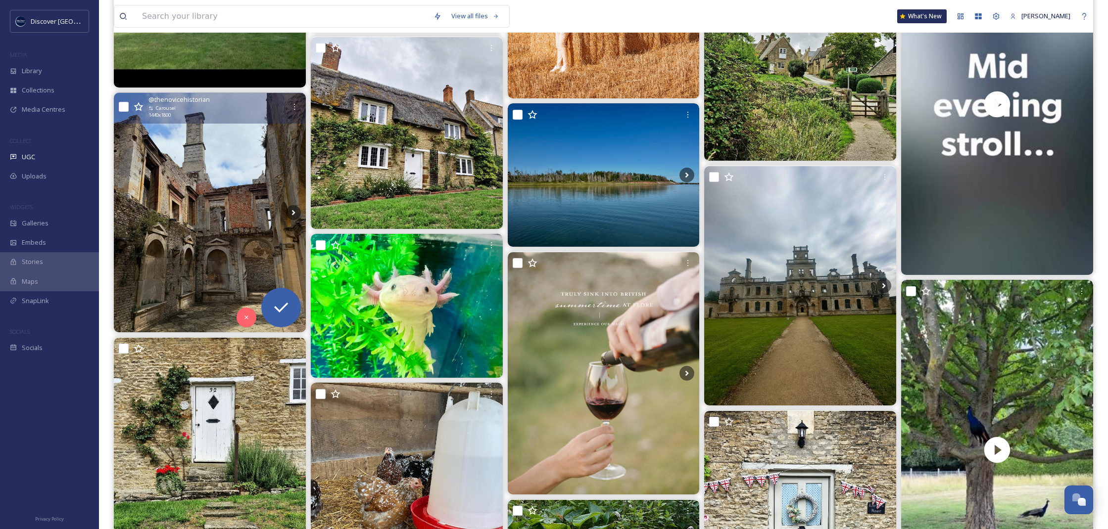
click at [205, 188] on img at bounding box center [210, 213] width 192 height 240
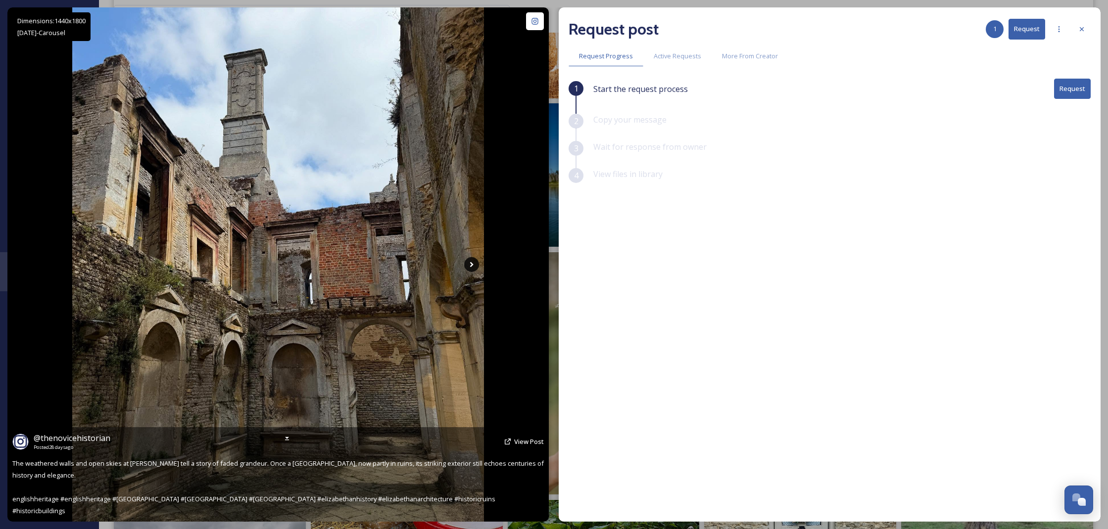
click at [474, 267] on icon at bounding box center [471, 264] width 15 height 15
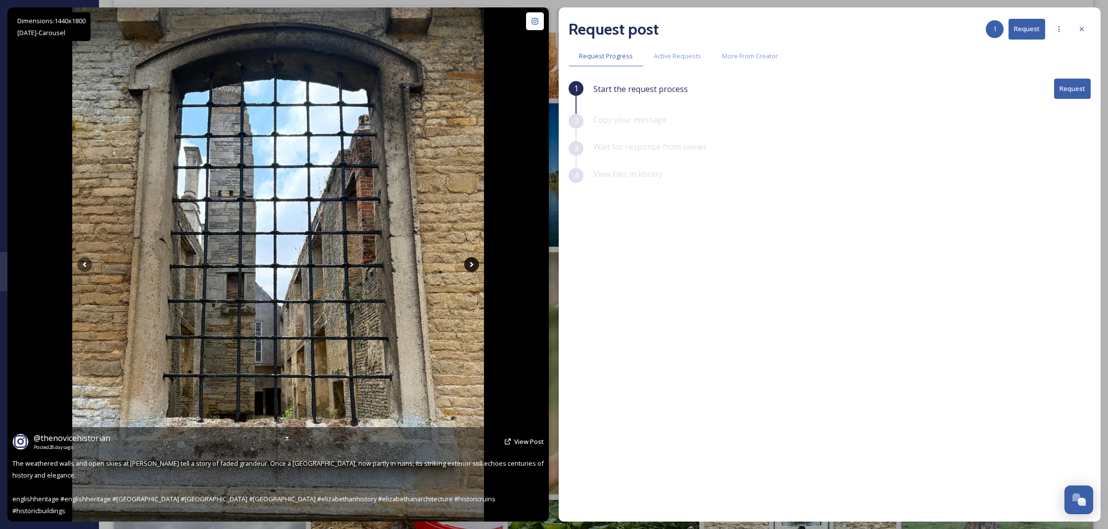
click at [474, 267] on icon at bounding box center [471, 264] width 15 height 15
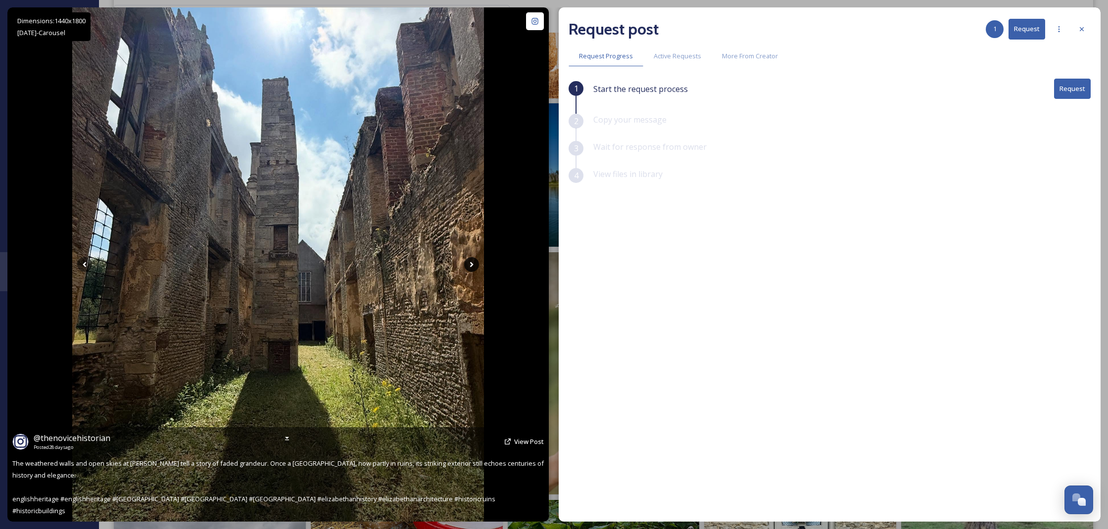
click at [474, 267] on icon at bounding box center [471, 264] width 15 height 15
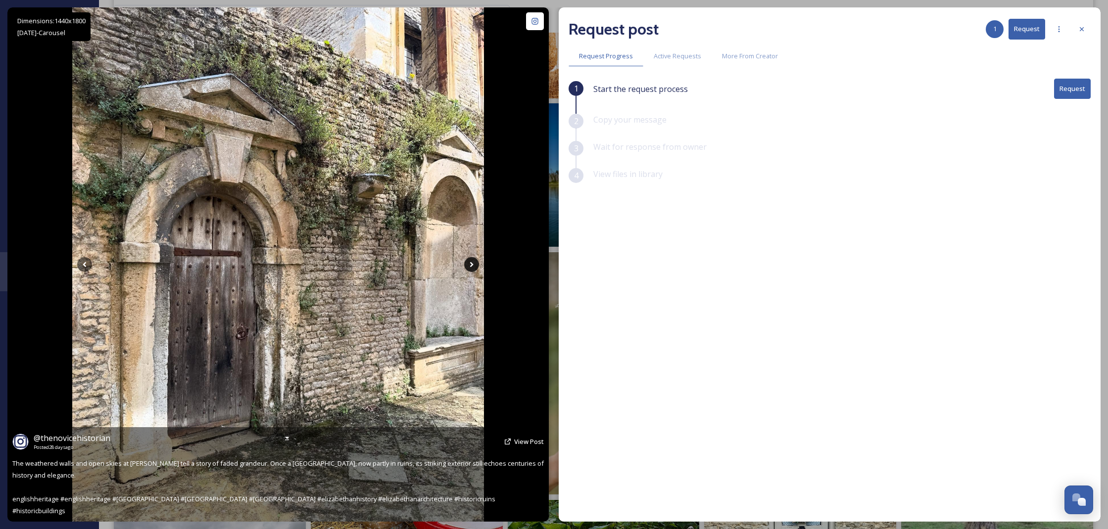
click at [474, 267] on icon at bounding box center [471, 264] width 15 height 15
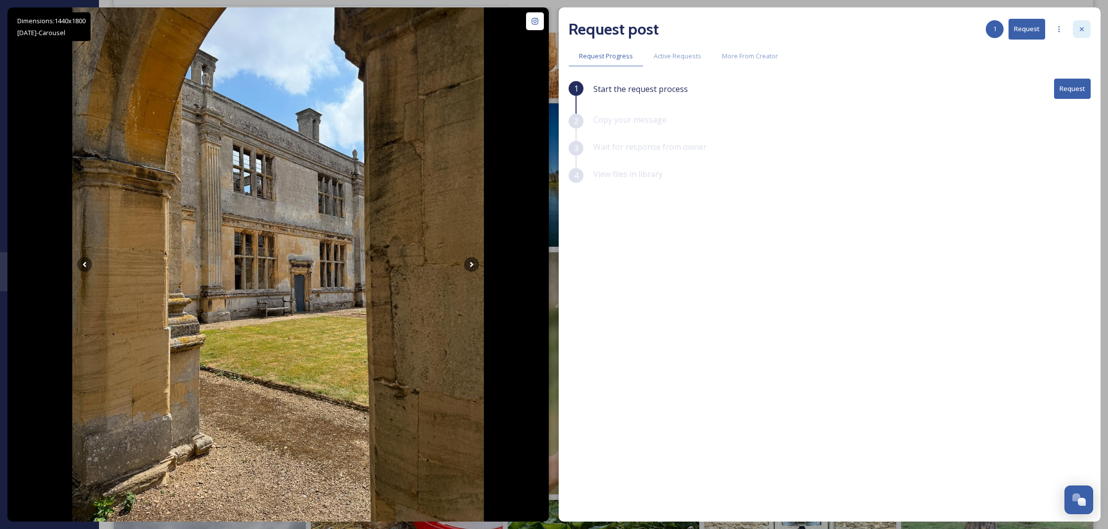
click at [1087, 28] on div at bounding box center [1082, 29] width 18 height 18
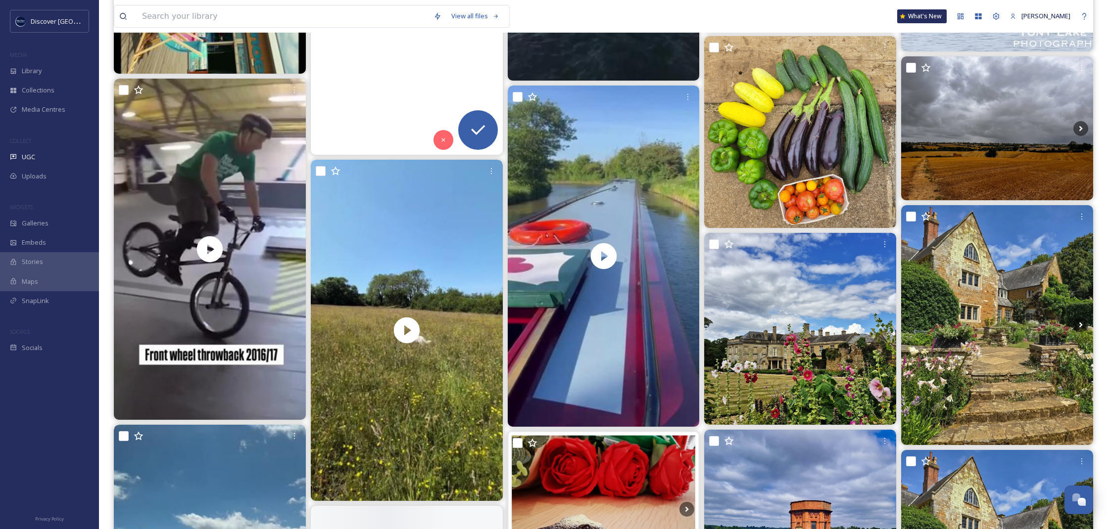
scroll to position [12089, 0]
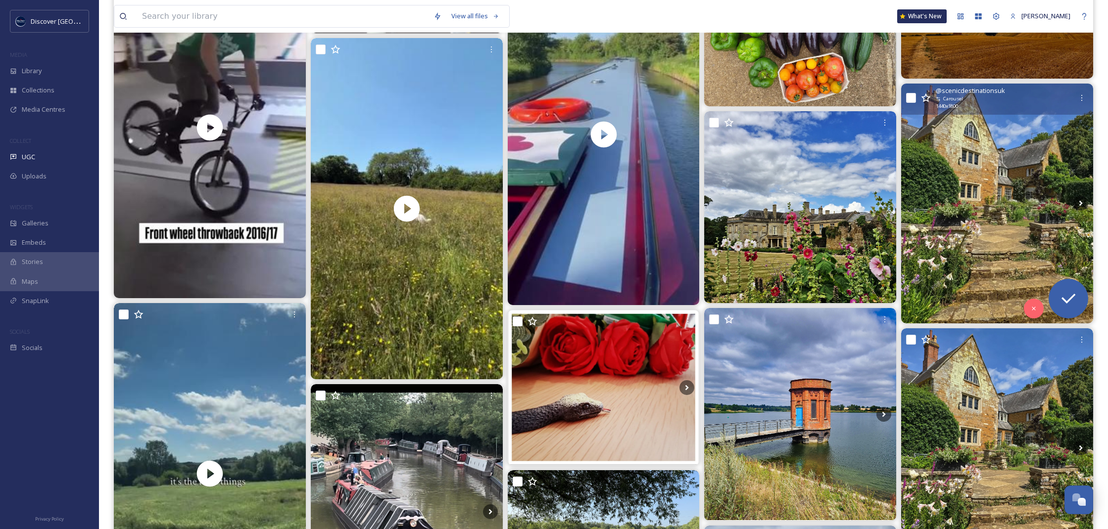
click at [957, 210] on img at bounding box center [997, 204] width 192 height 240
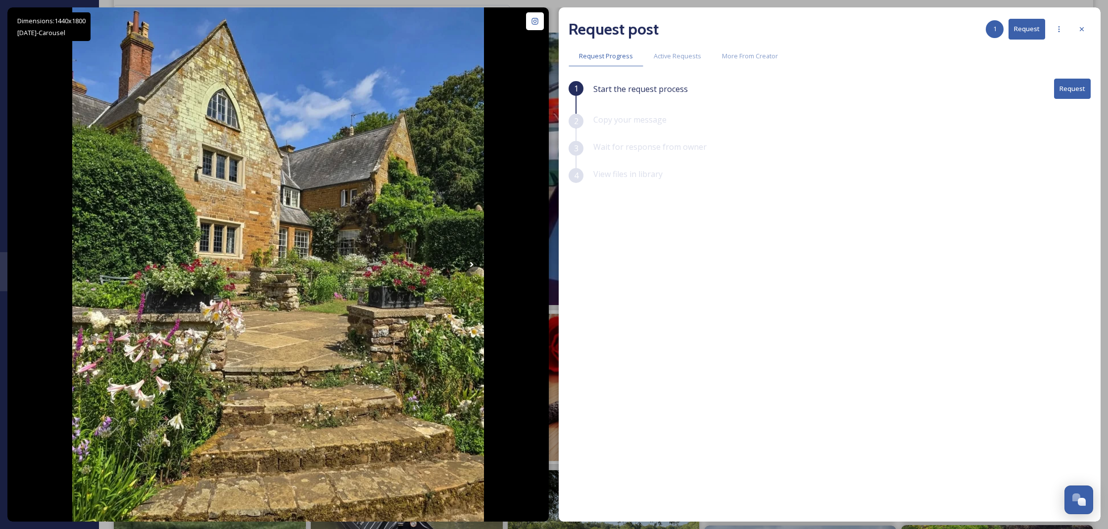
drag, startPoint x: 1081, startPoint y: 31, endPoint x: 1018, endPoint y: 68, distance: 73.0
click at [1081, 31] on icon at bounding box center [1082, 29] width 8 height 8
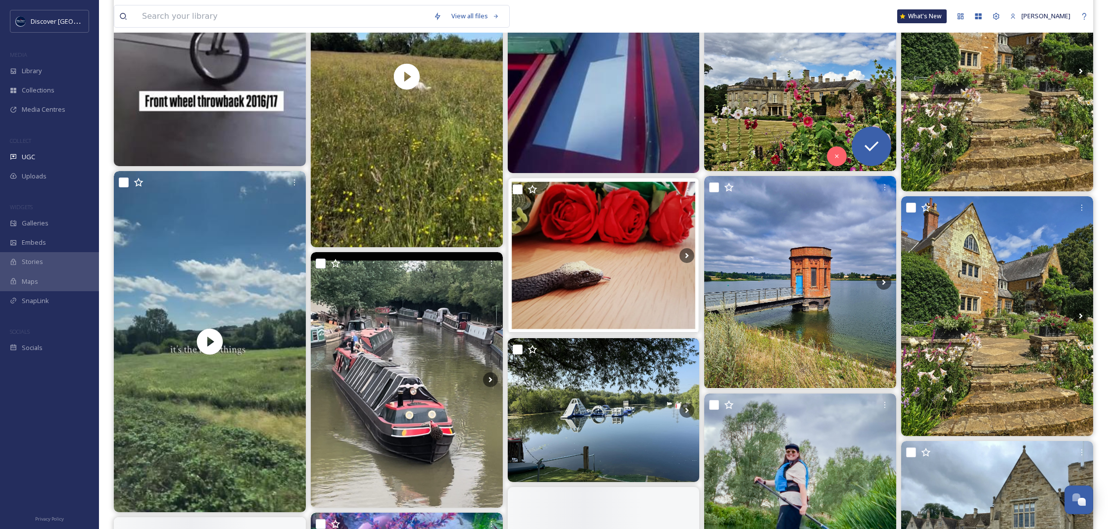
scroll to position [12300, 0]
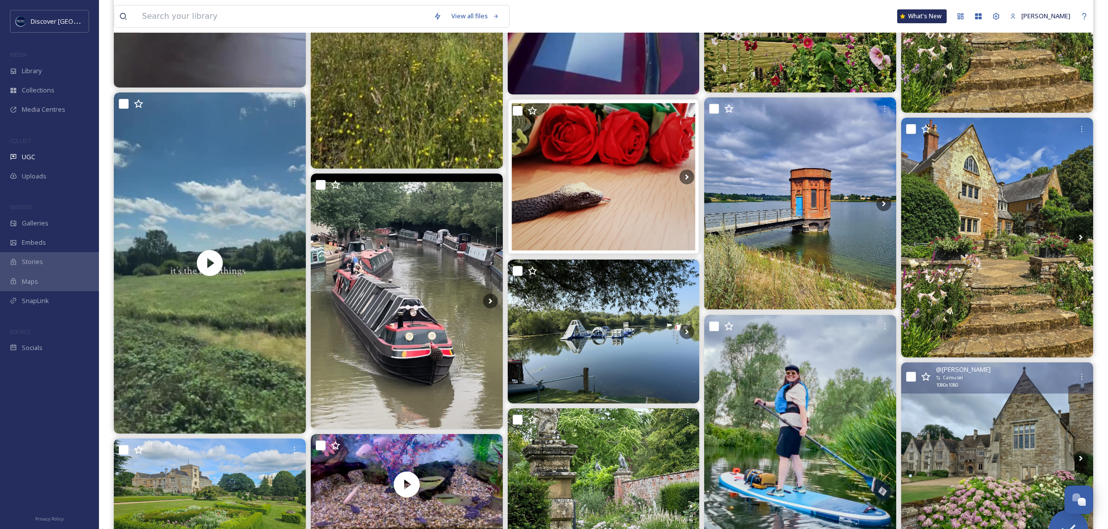
click at [974, 406] on img at bounding box center [997, 459] width 192 height 192
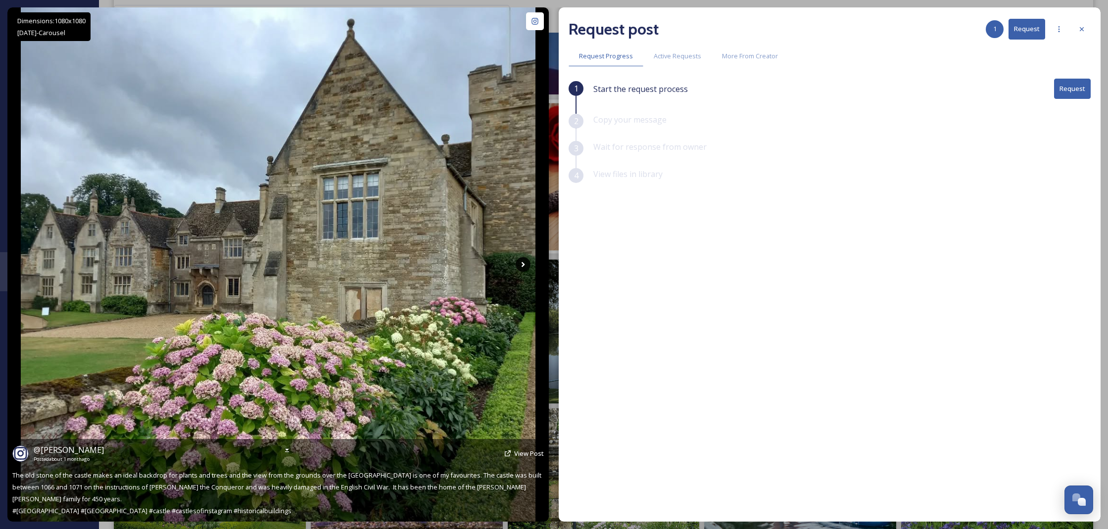
click at [522, 270] on icon at bounding box center [523, 264] width 15 height 15
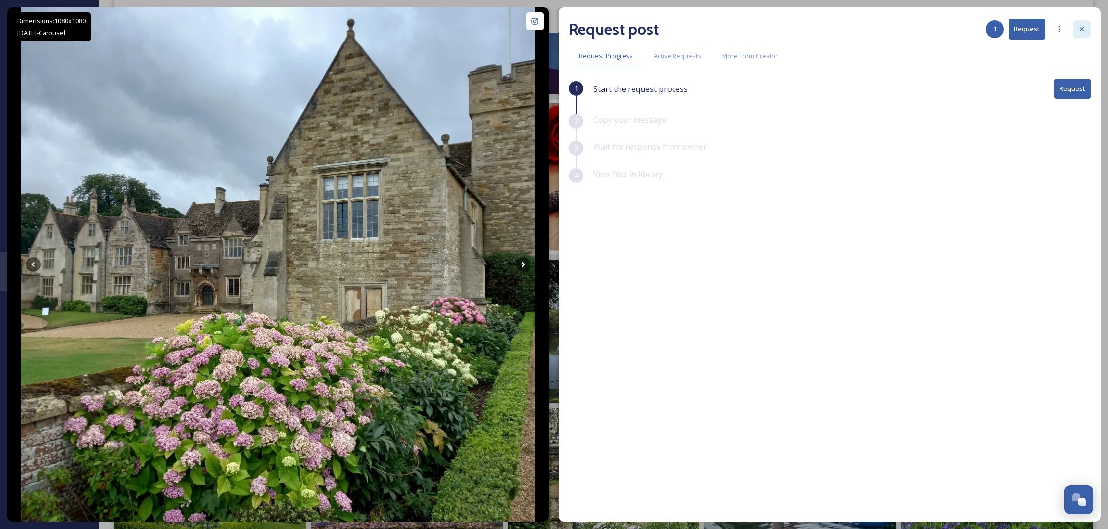
click at [1081, 24] on div at bounding box center [1082, 29] width 18 height 18
